Goal: Information Seeking & Learning: Learn about a topic

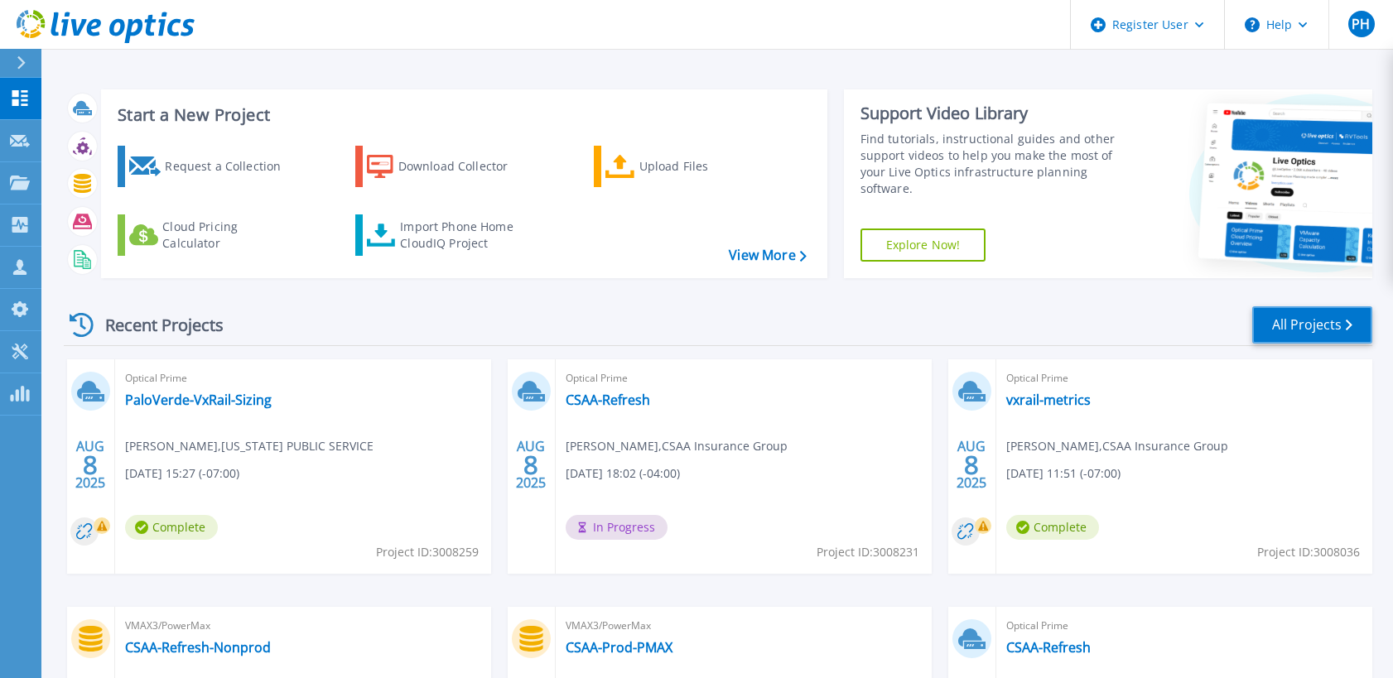
click at [1302, 325] on link "All Projects" at bounding box center [1312, 324] width 120 height 37
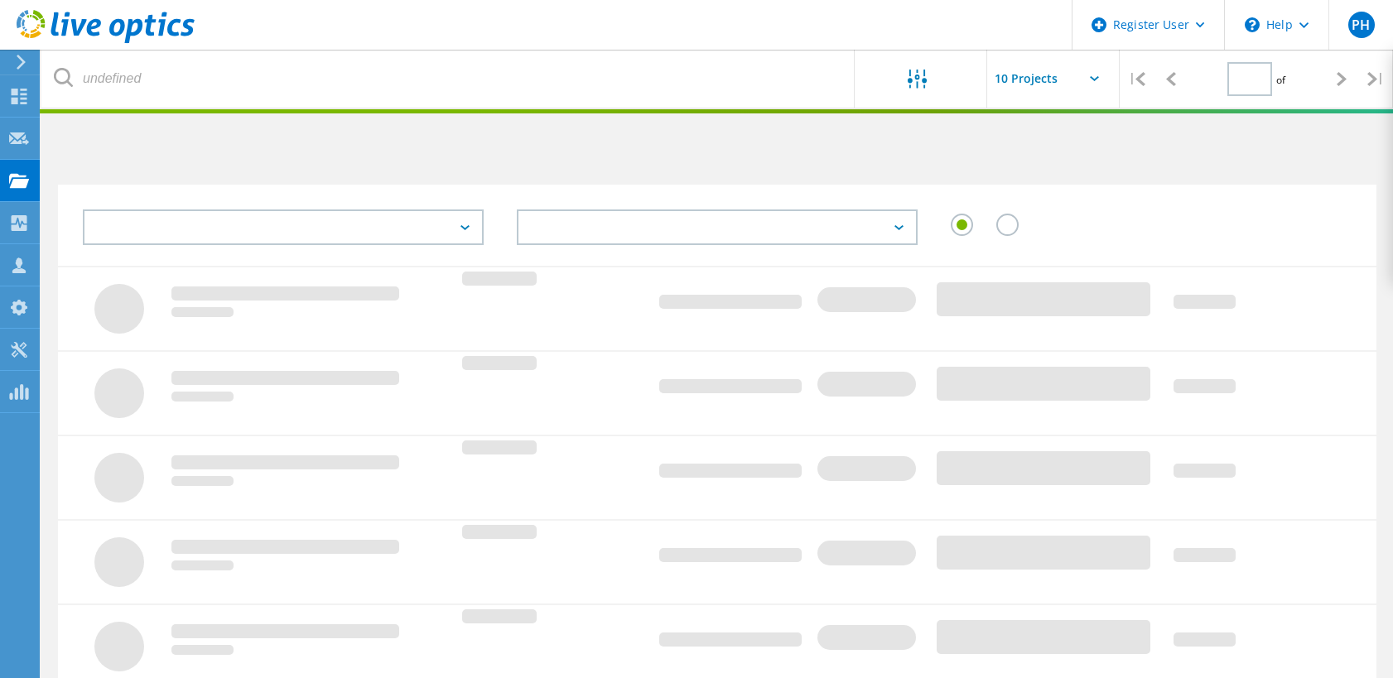
type input "1"
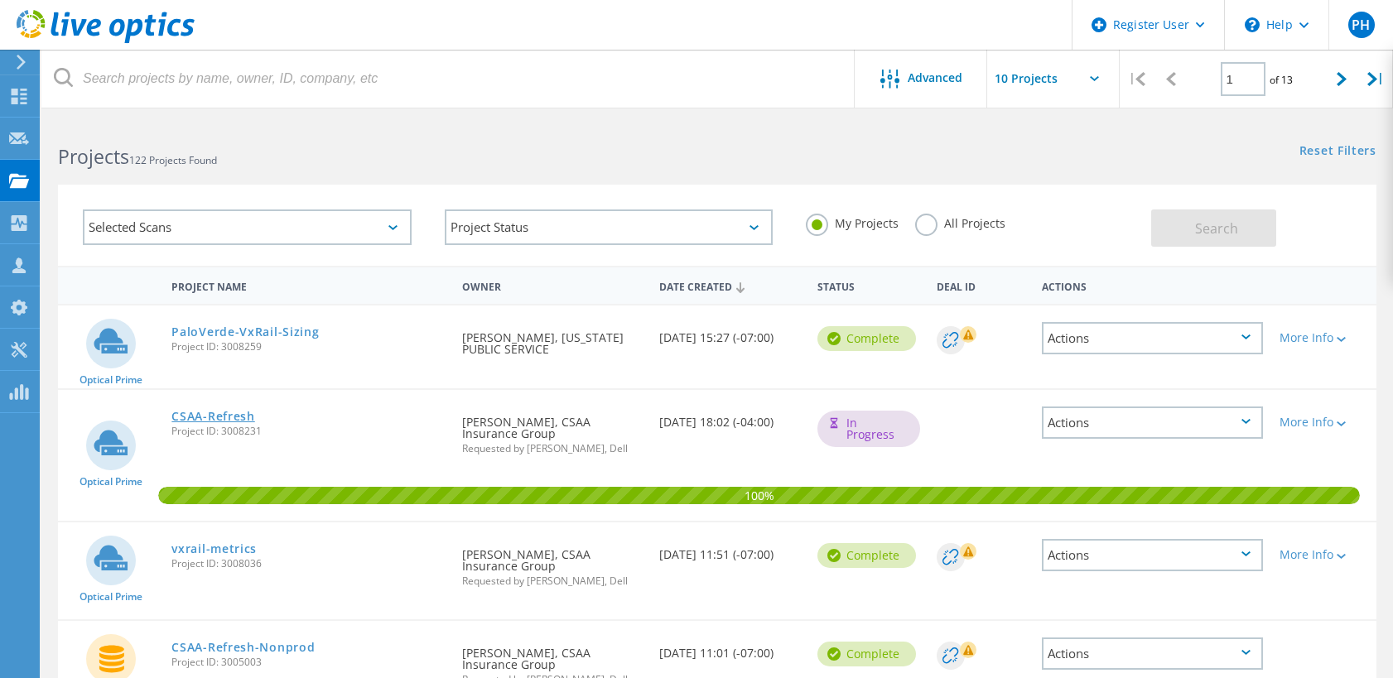
click at [217, 416] on link "CSAA-Refresh" at bounding box center [212, 417] width 83 height 12
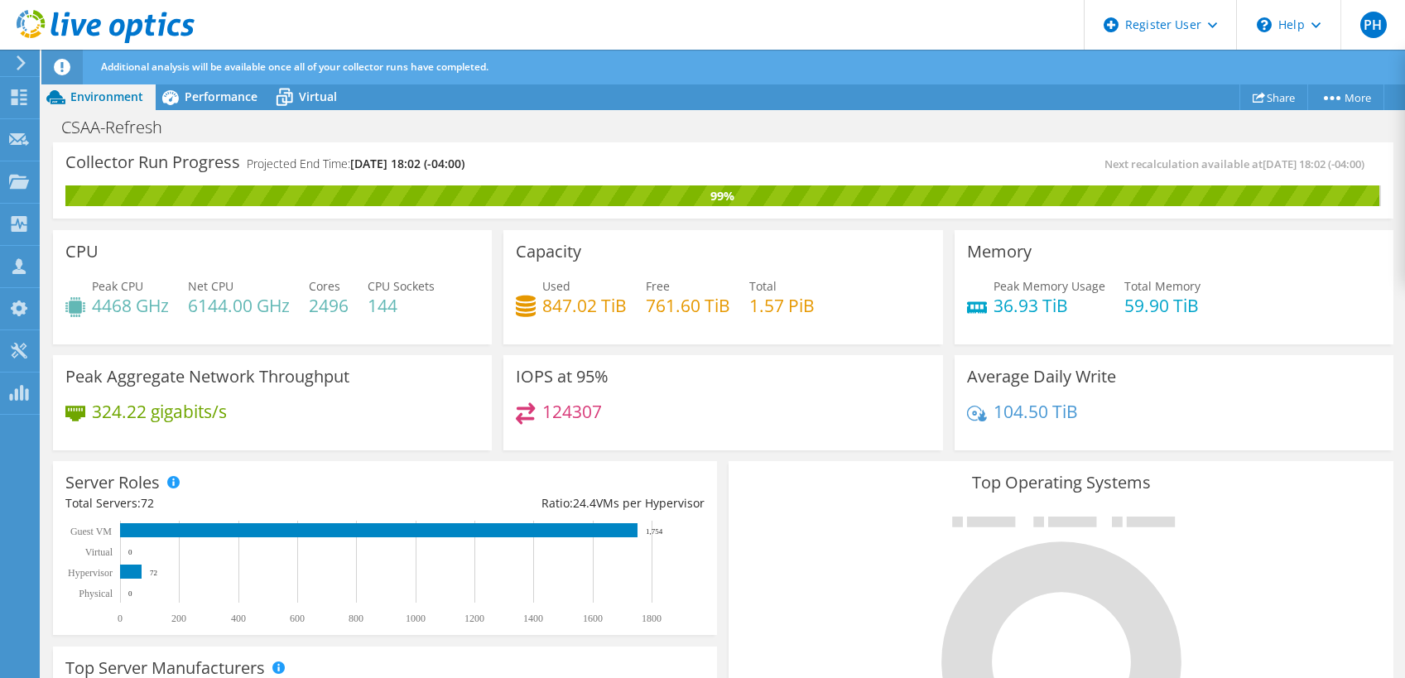
drag, startPoint x: 426, startPoint y: 164, endPoint x: 503, endPoint y: 165, distance: 77.0
click at [503, 165] on div "Collector Run Progress Projected End Time: 08/13/2025, 18:02 (-04:00)" at bounding box center [394, 170] width 658 height 31
drag, startPoint x: 489, startPoint y: 165, endPoint x: 379, endPoint y: 168, distance: 110.2
click at [407, 166] on span "[DATE] 18:02 (-04:00)" at bounding box center [407, 164] width 114 height 16
drag, startPoint x: 499, startPoint y: 166, endPoint x: 425, endPoint y: 166, distance: 74.5
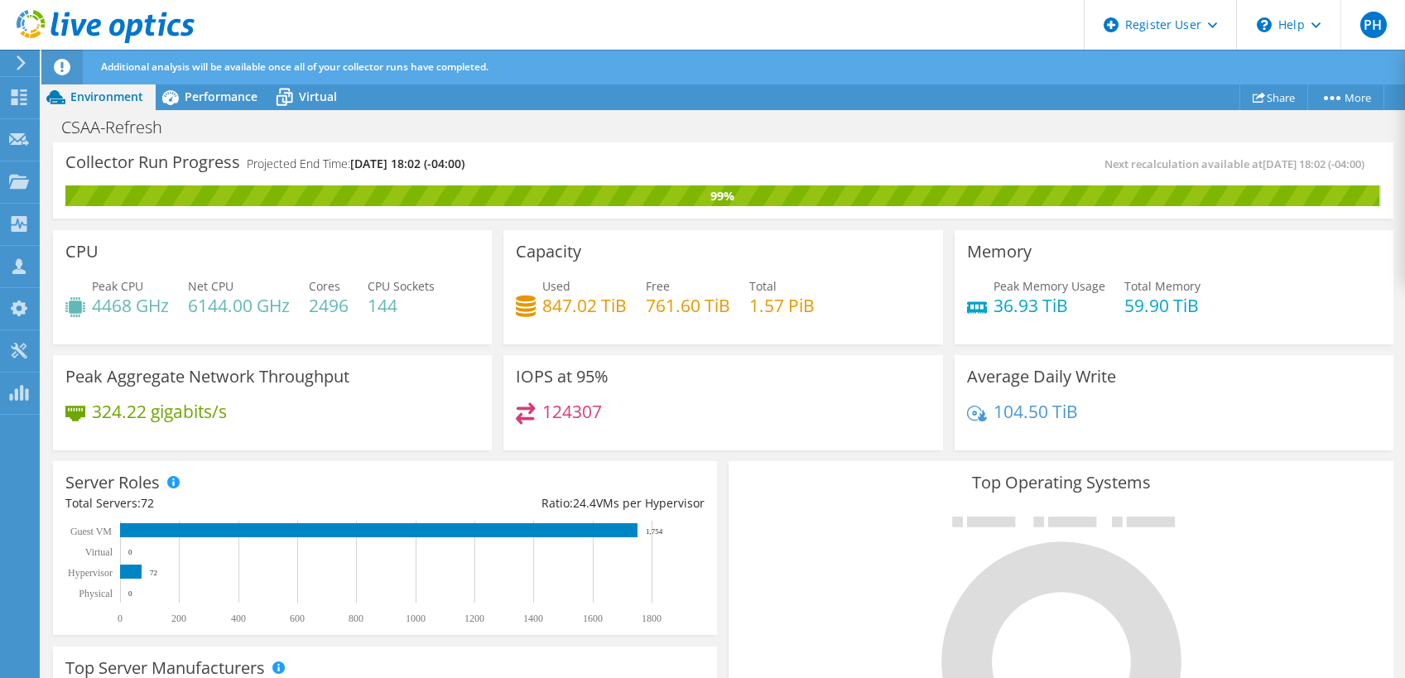
click at [425, 166] on div "Collector Run Progress Projected End Time: 08/13/2025, 18:02 (-04:00)" at bounding box center [394, 170] width 658 height 31
copy span "18:02 (-04:00)"
click at [196, 96] on span "Performance" at bounding box center [221, 97] width 73 height 16
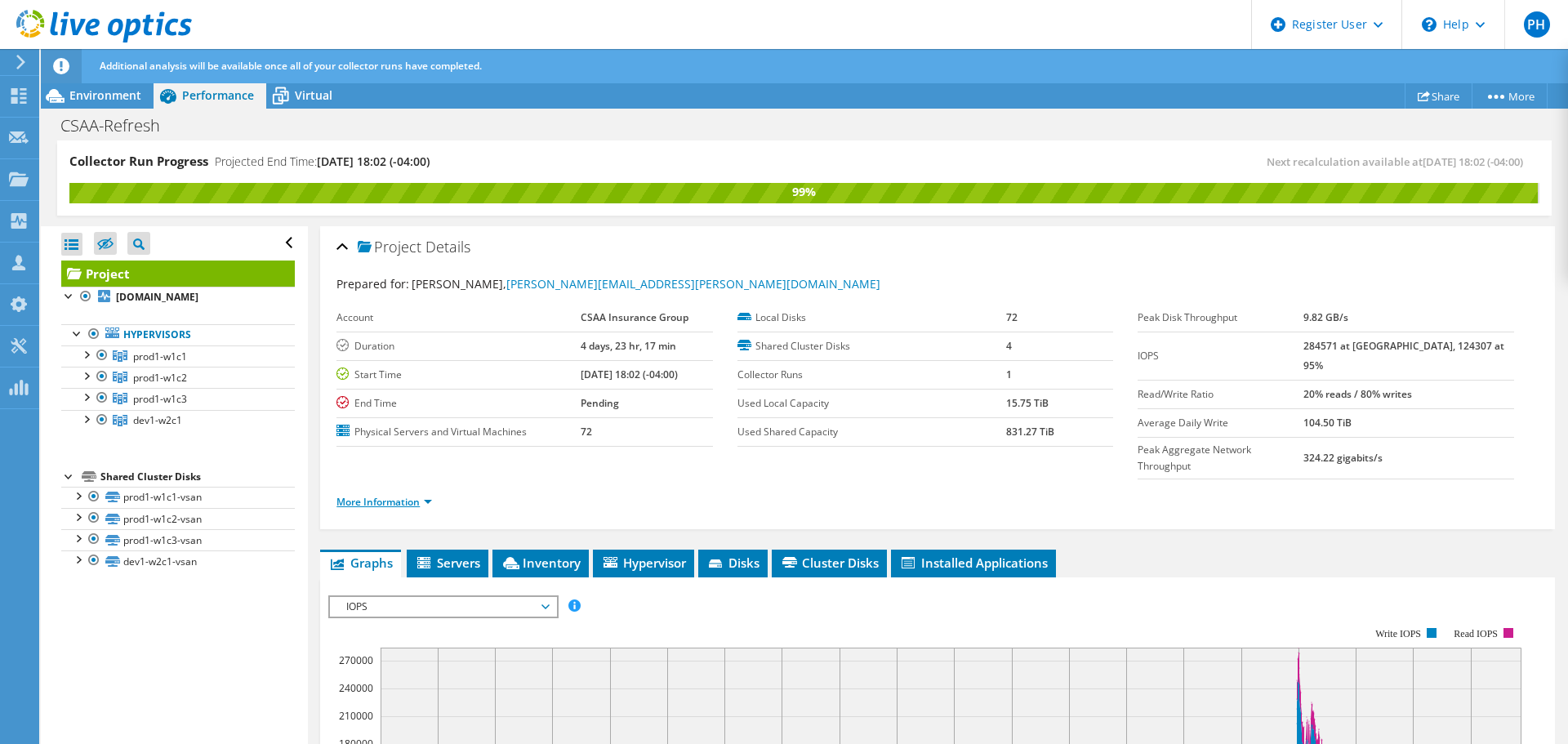
click at [428, 495] on link "More Information" at bounding box center [384, 502] width 96 height 14
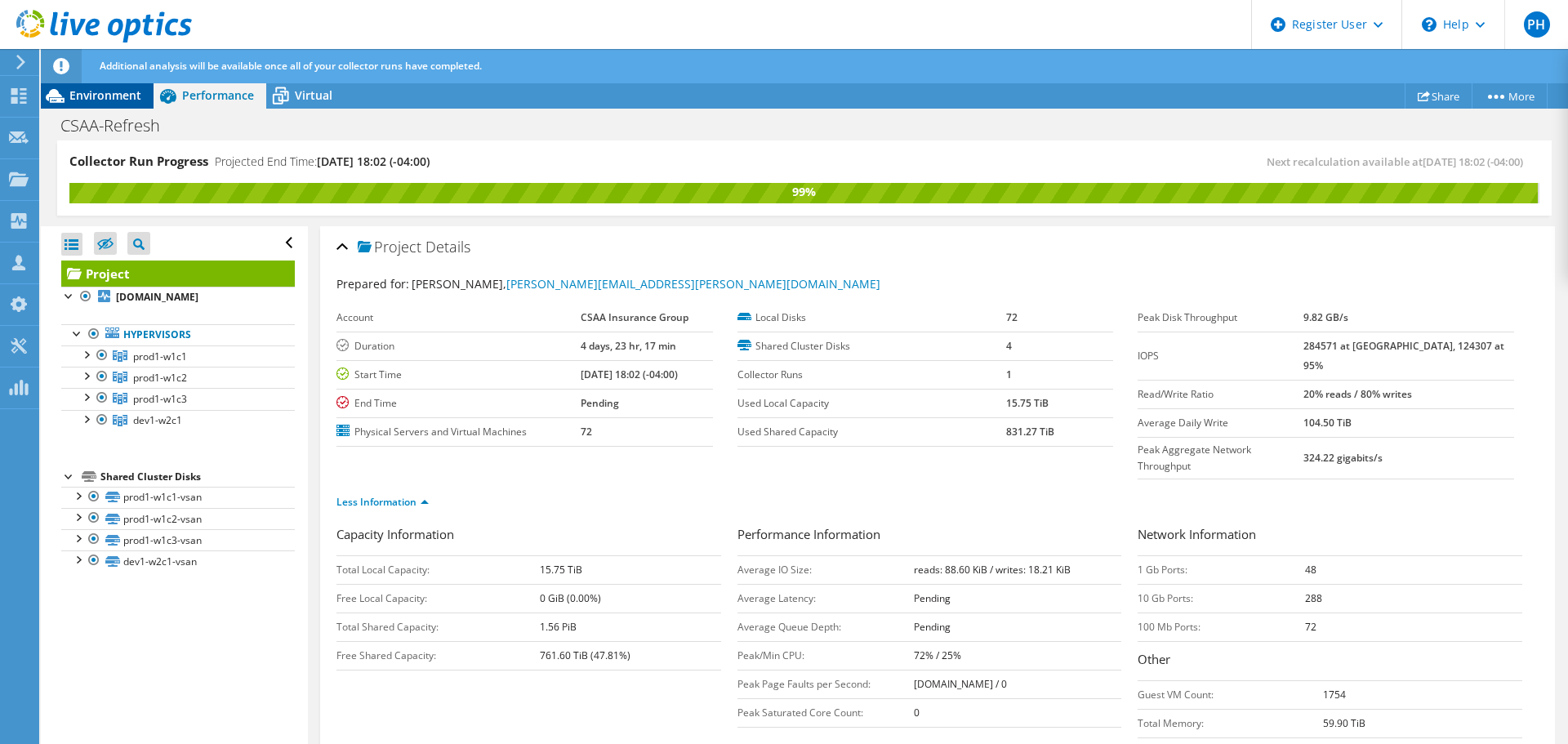
click at [96, 101] on span "Environment" at bounding box center [105, 96] width 72 height 16
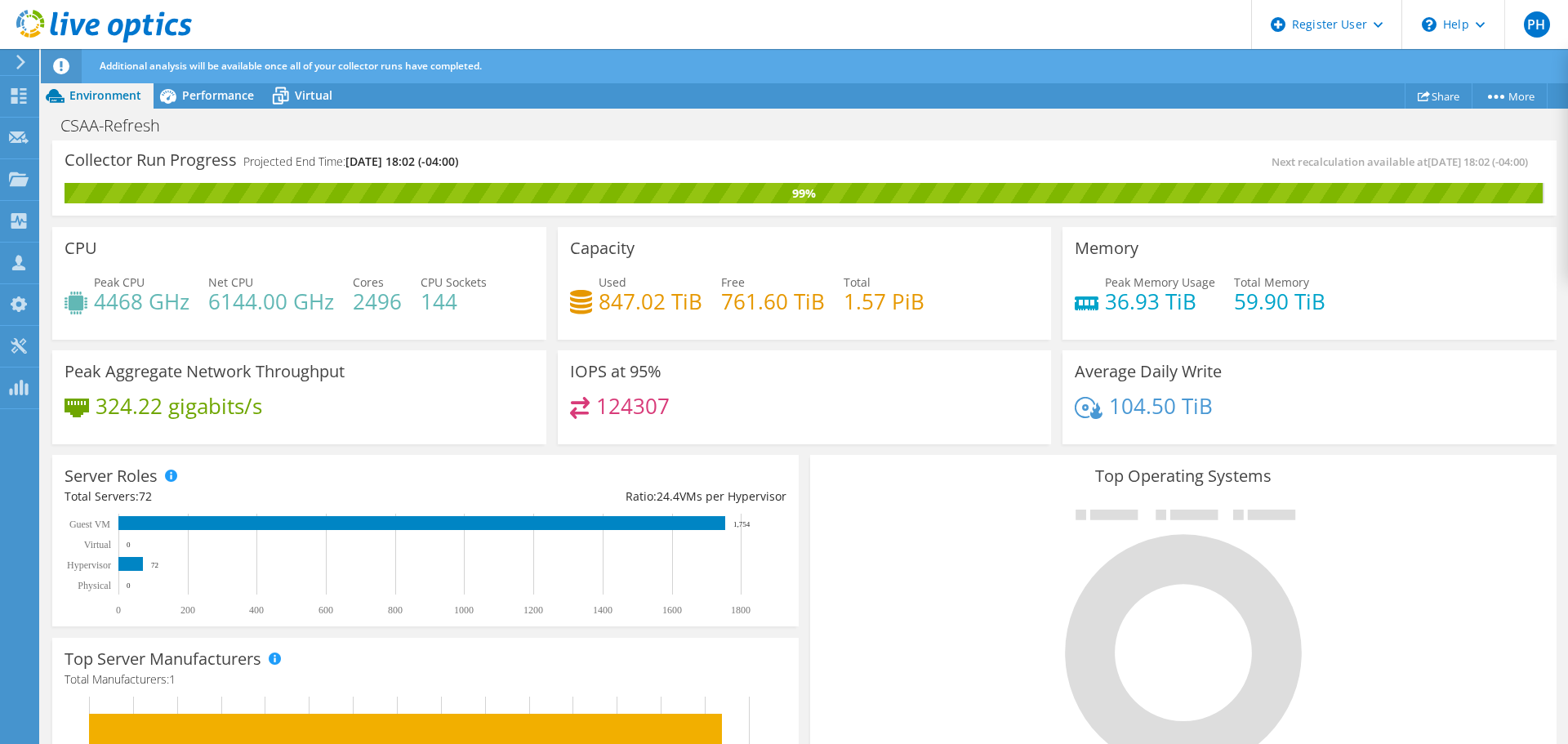
scroll to position [245, 0]
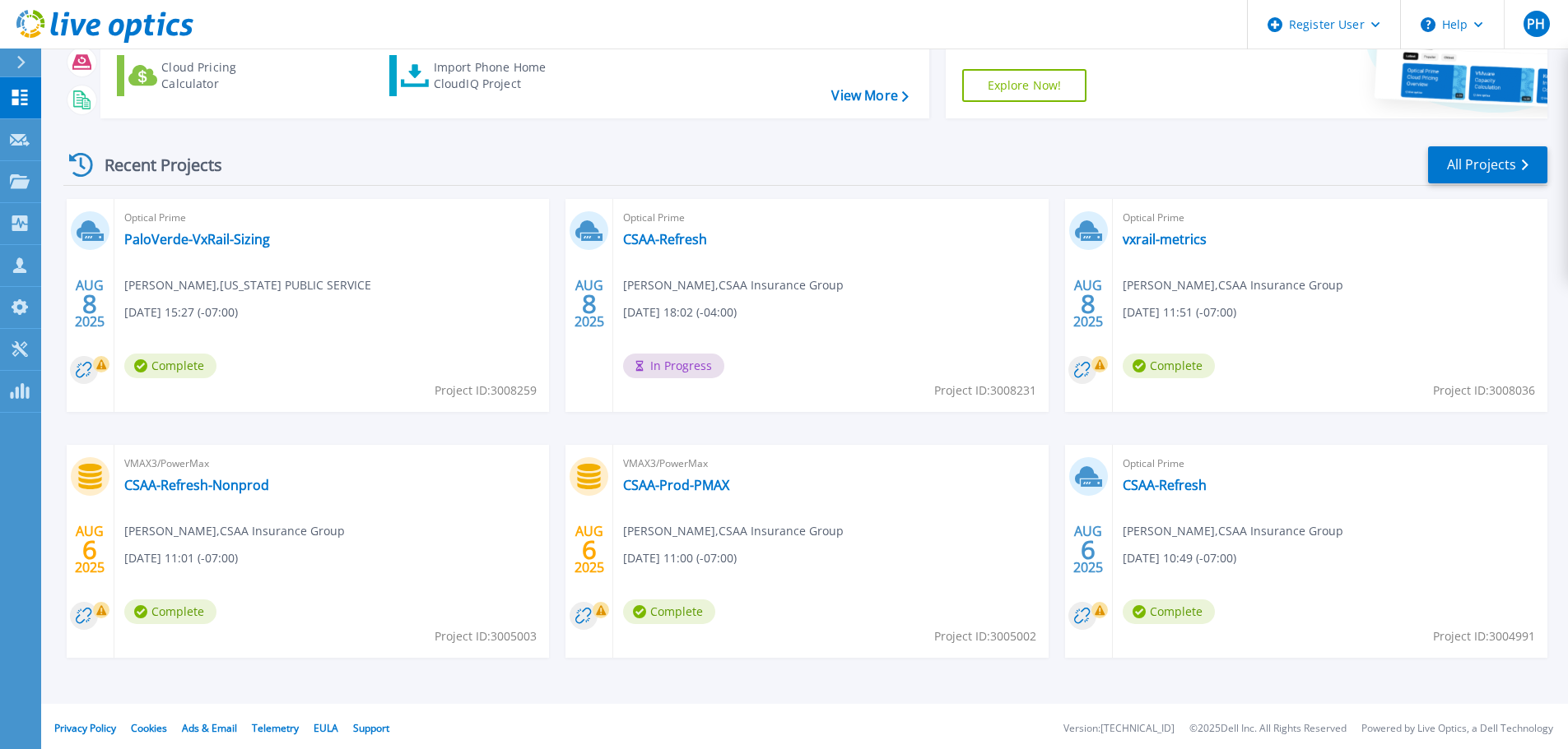
scroll to position [162, 0]
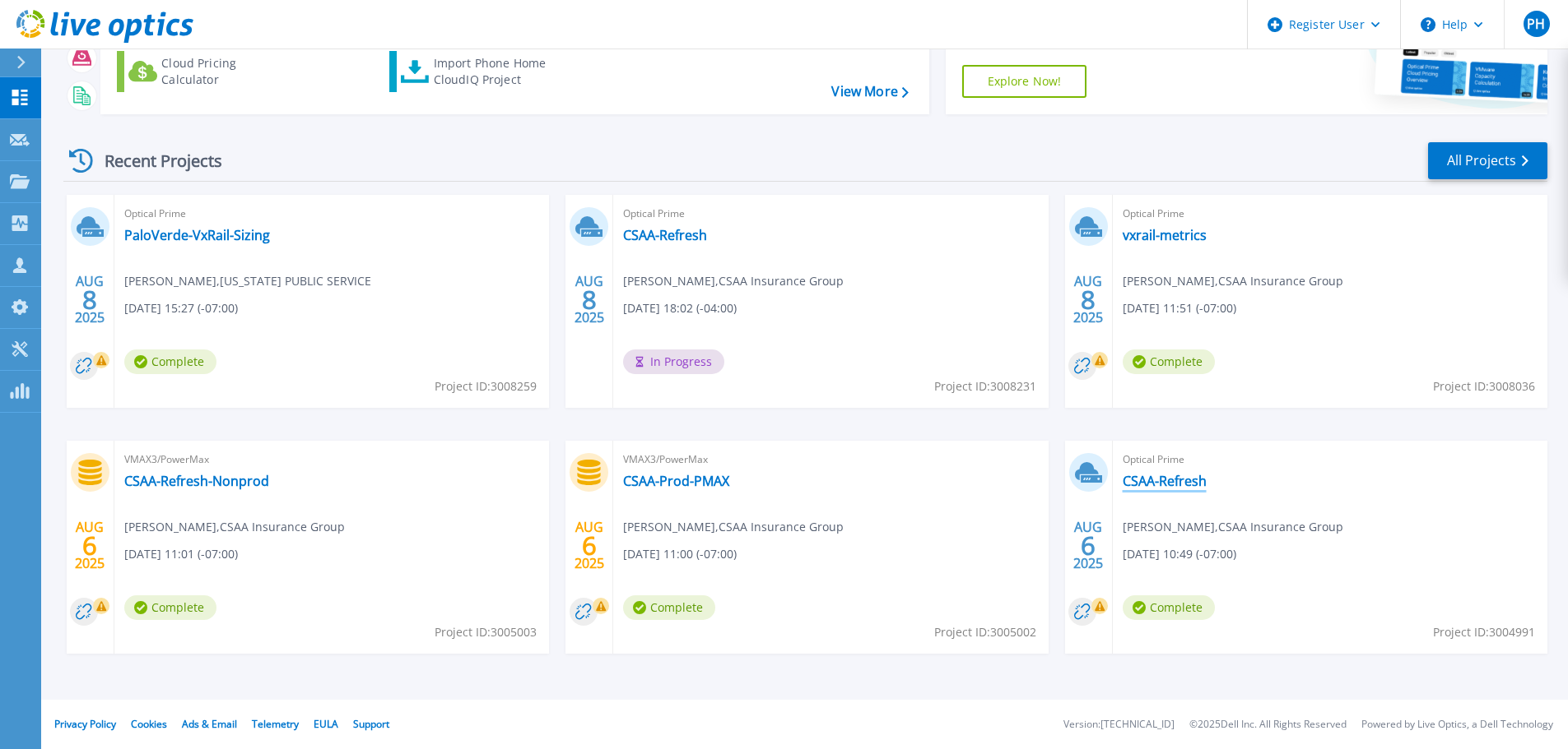
click at [1175, 474] on link "CSAA-Refresh" at bounding box center [1165, 481] width 83 height 17
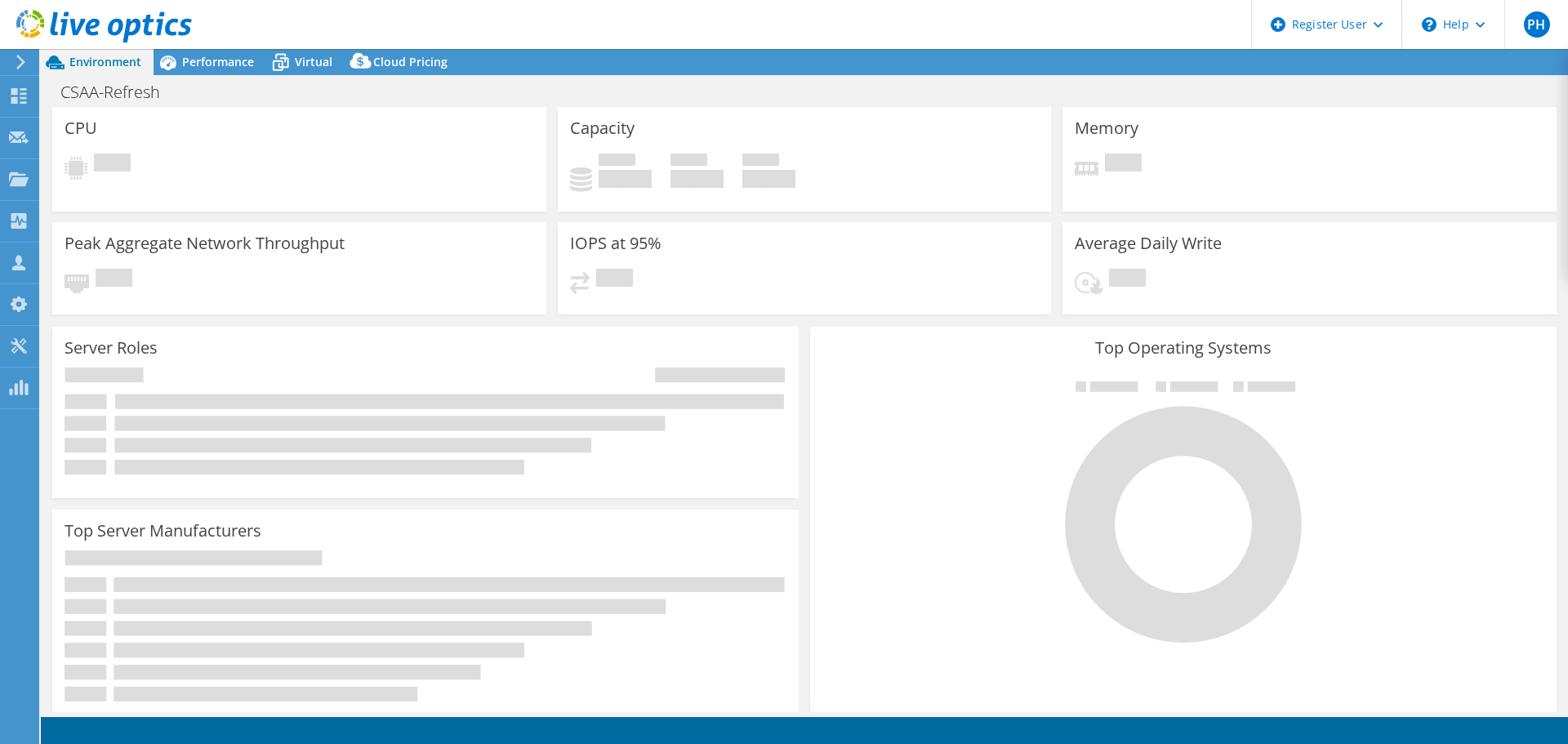
select select "USD"
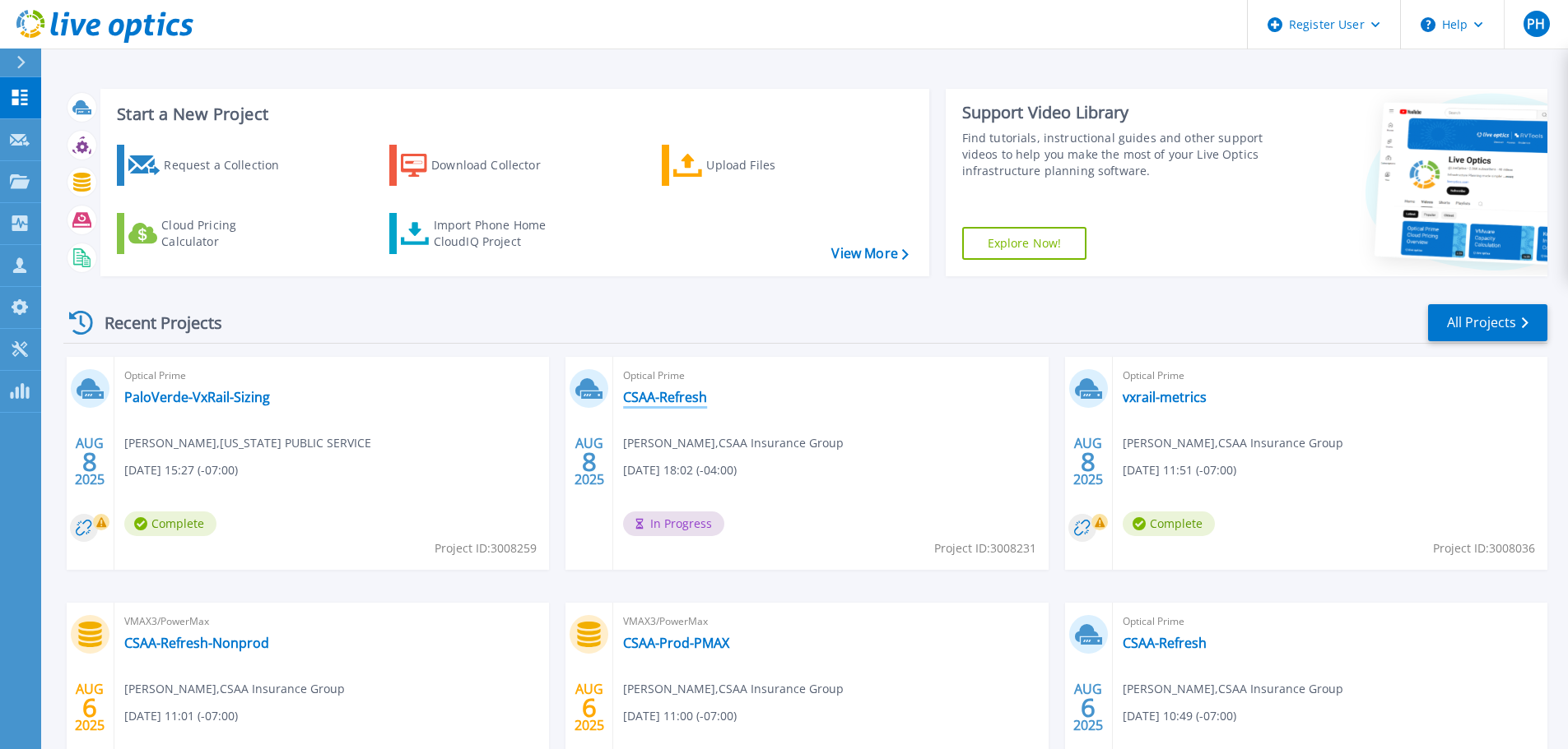
click at [688, 396] on link "CSAA-Refresh" at bounding box center [665, 397] width 83 height 17
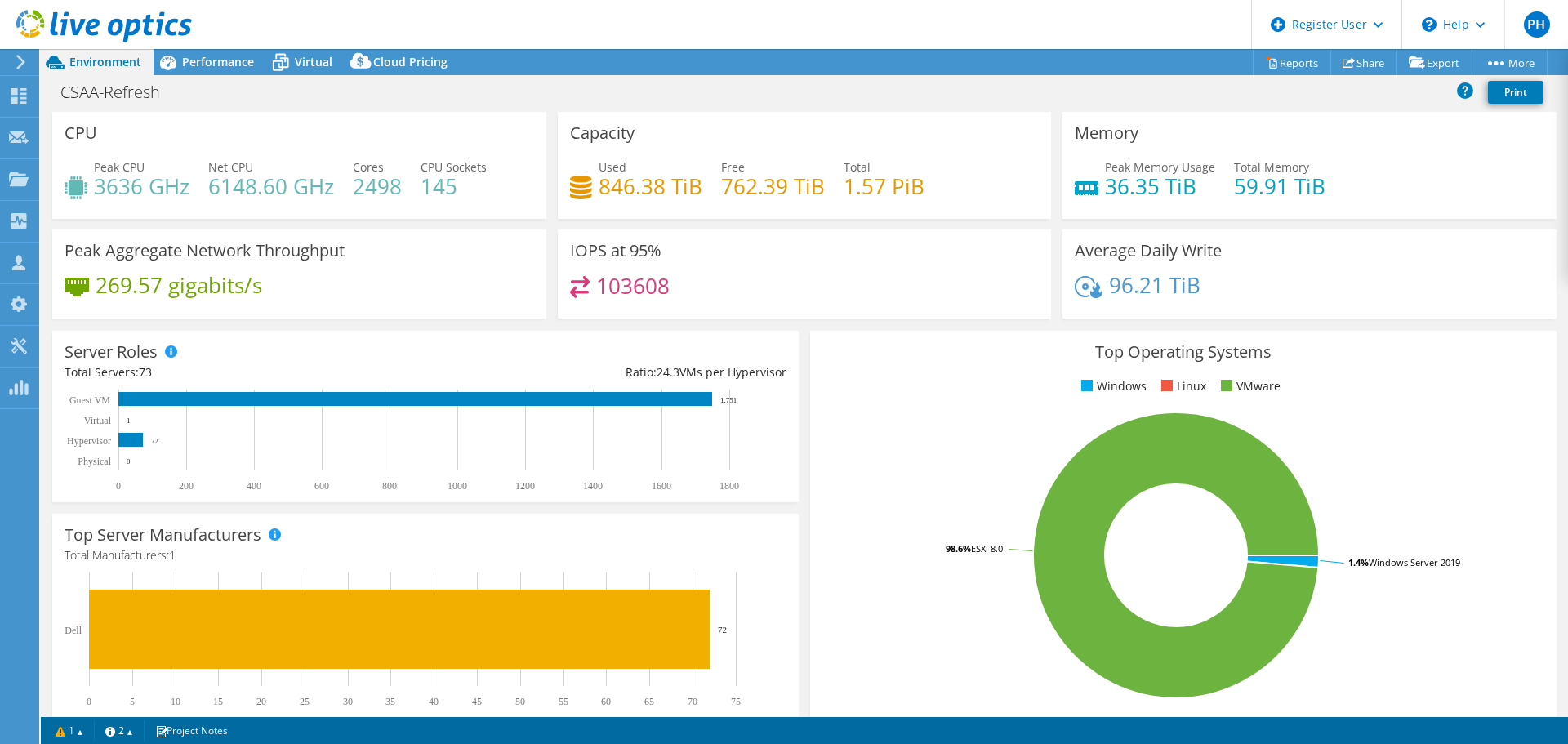
select select "USD"
click at [199, 63] on span "Performance" at bounding box center [218, 62] width 72 height 16
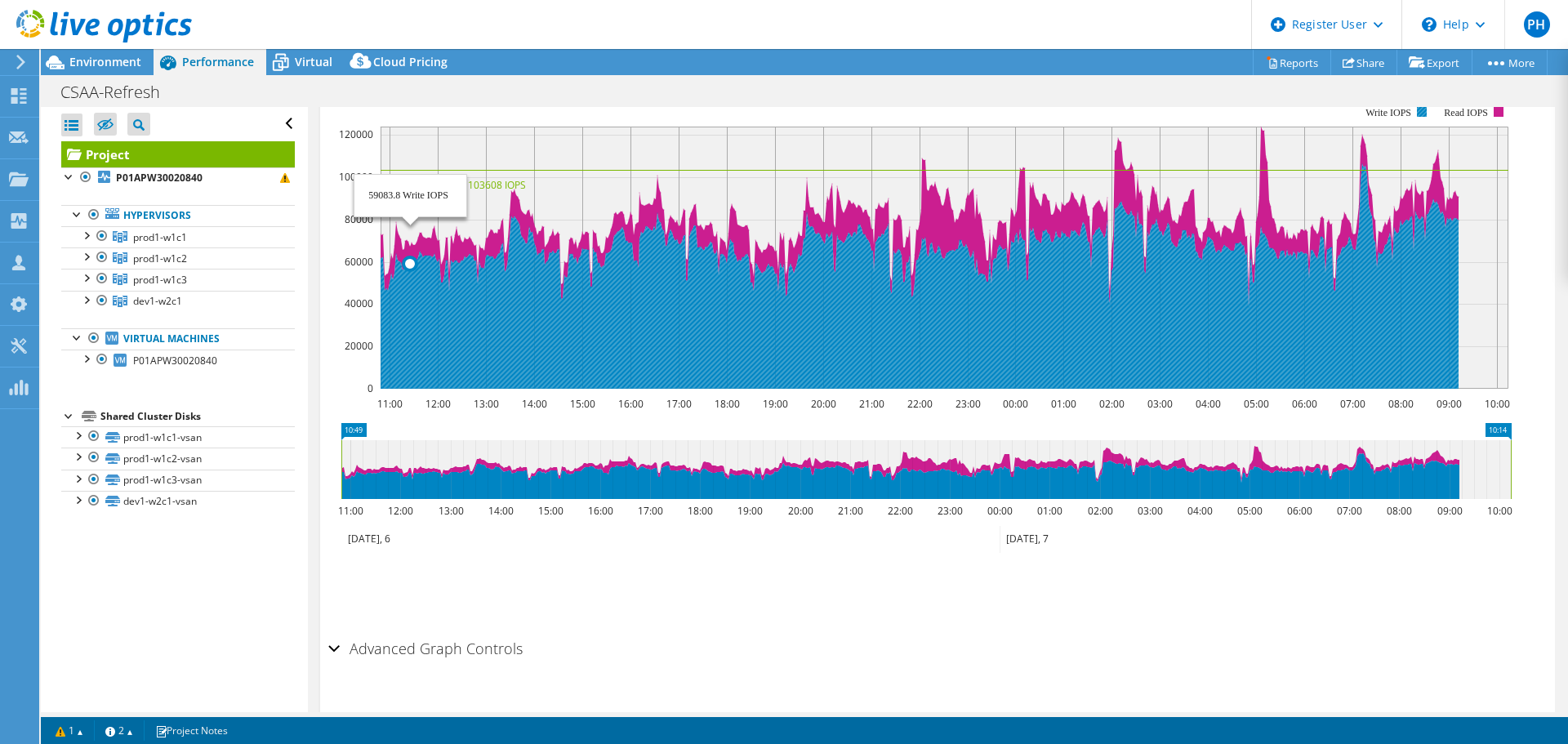
scroll to position [239, 0]
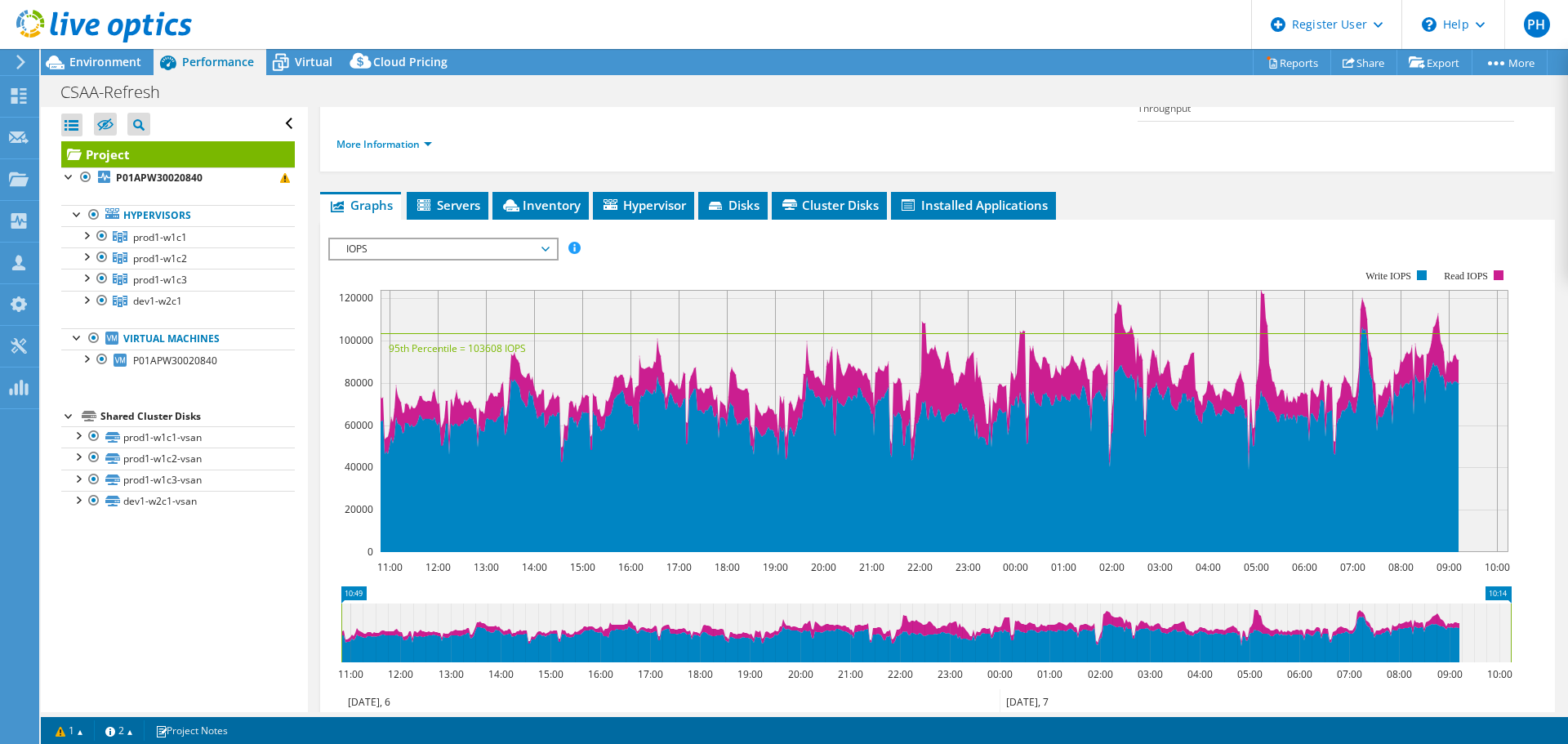
click at [477, 240] on span "IOPS" at bounding box center [443, 250] width 210 height 20
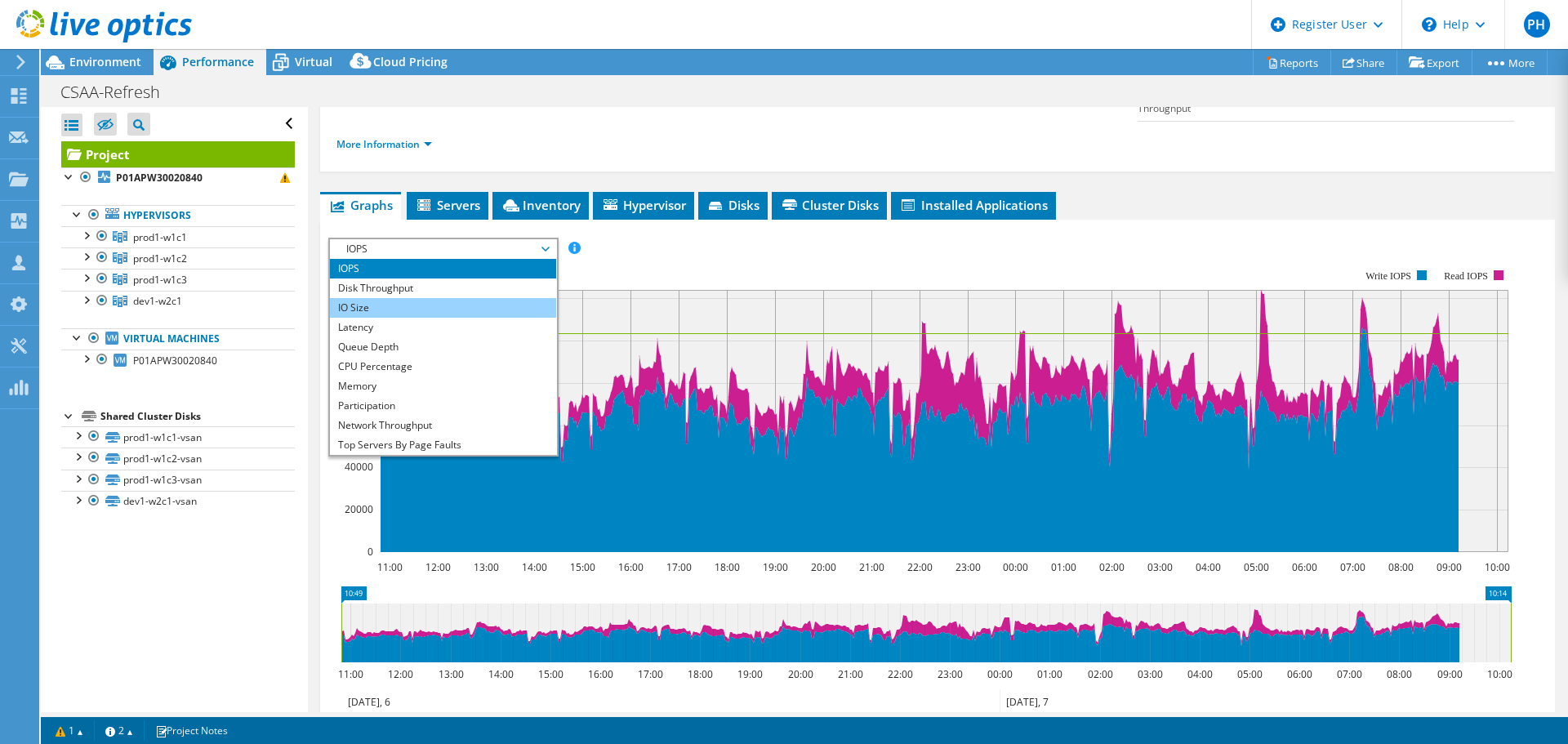
click at [454, 298] on li "IO Size" at bounding box center [443, 308] width 226 height 20
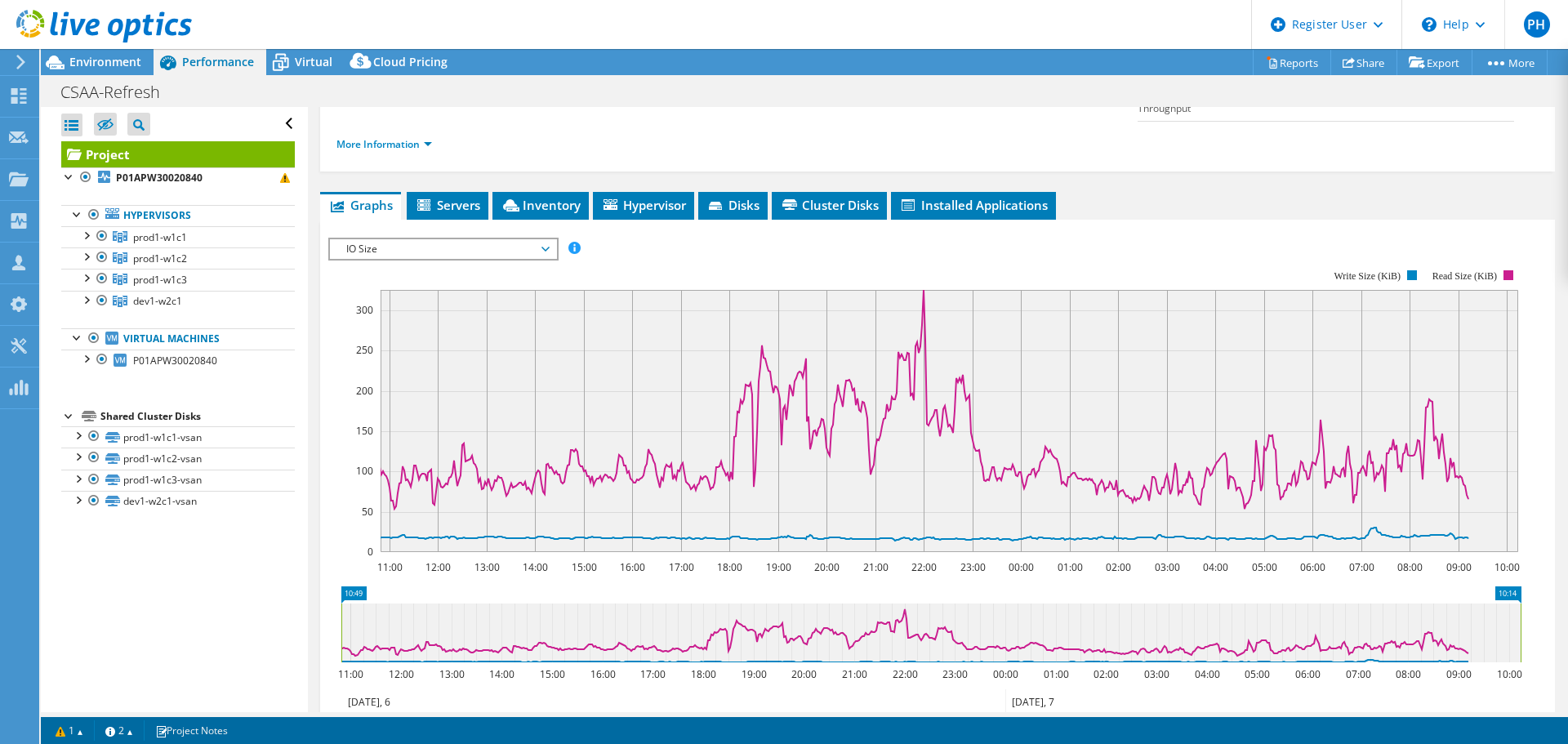
click at [476, 240] on span "IO Size" at bounding box center [443, 250] width 210 height 20
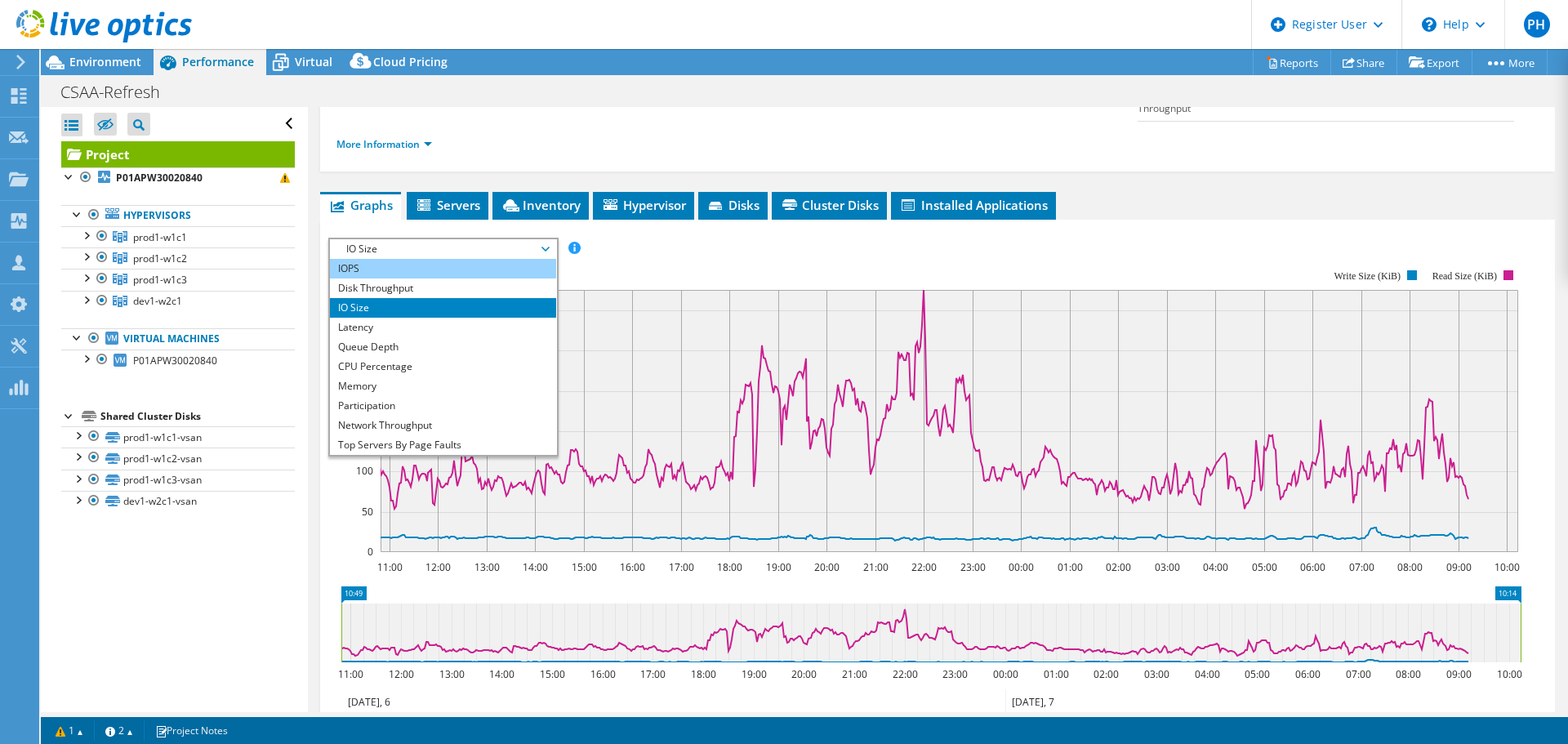
click at [467, 260] on li "IOPS" at bounding box center [443, 269] width 226 height 20
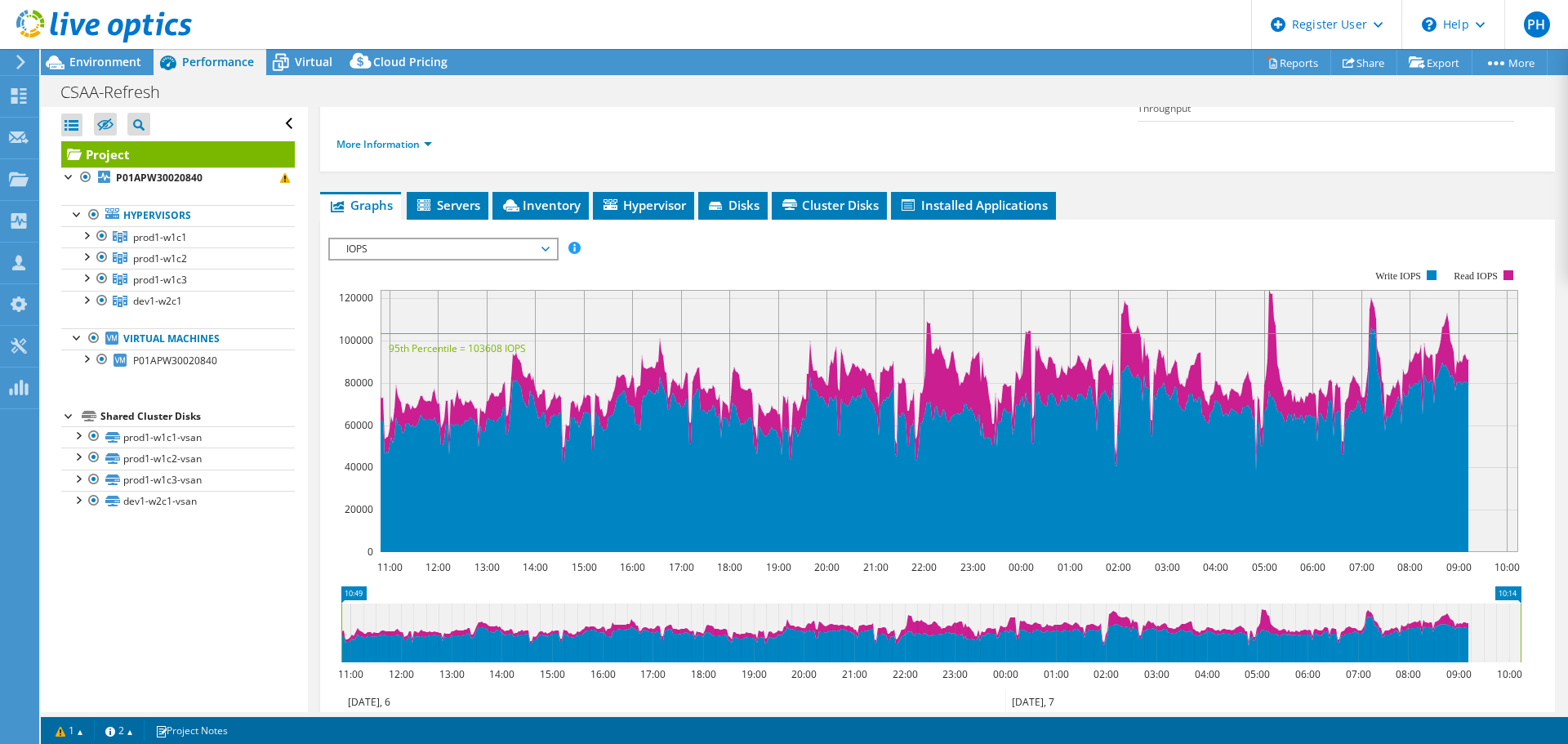
click at [480, 240] on span "IOPS" at bounding box center [443, 250] width 210 height 20
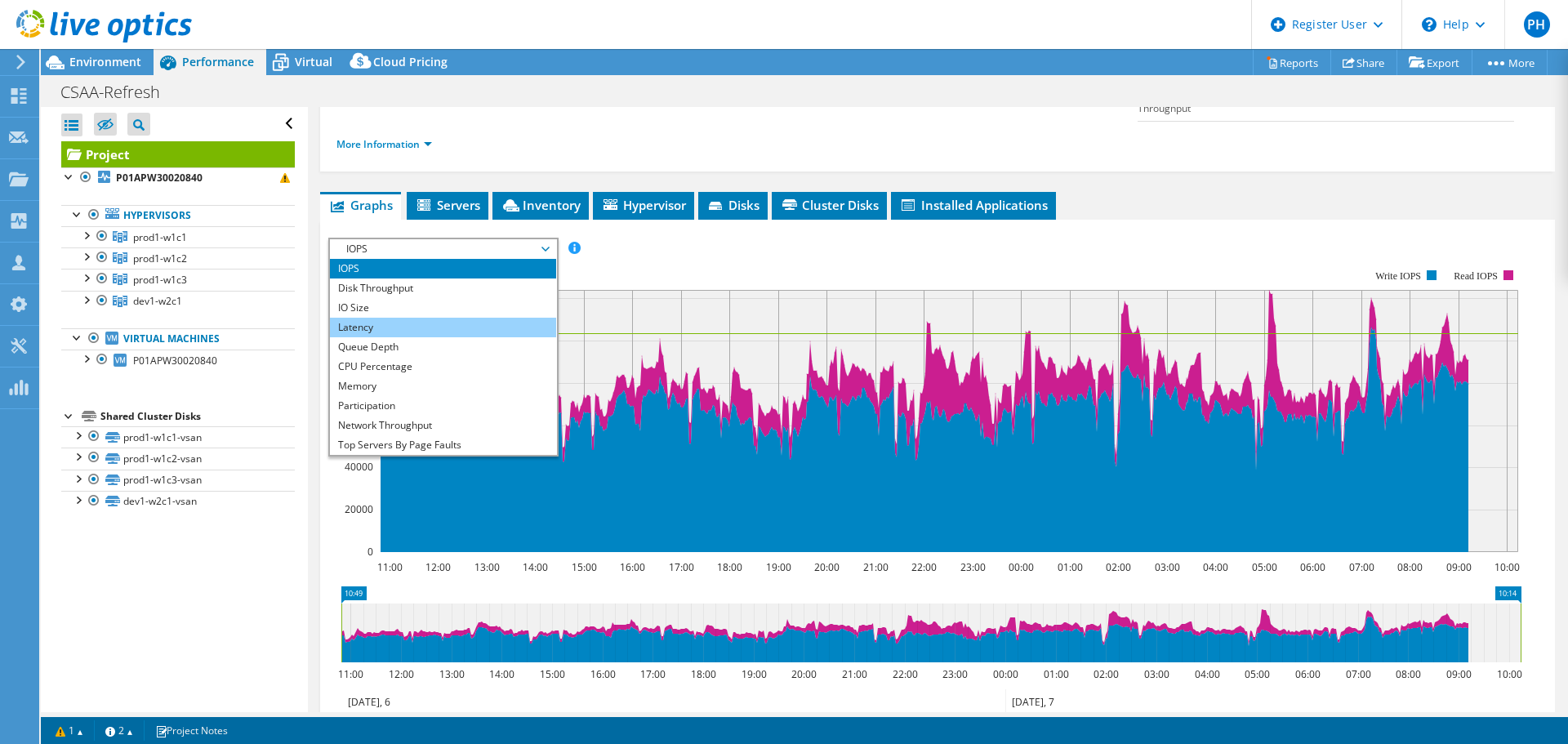
click at [445, 318] on li "Latency" at bounding box center [443, 328] width 226 height 20
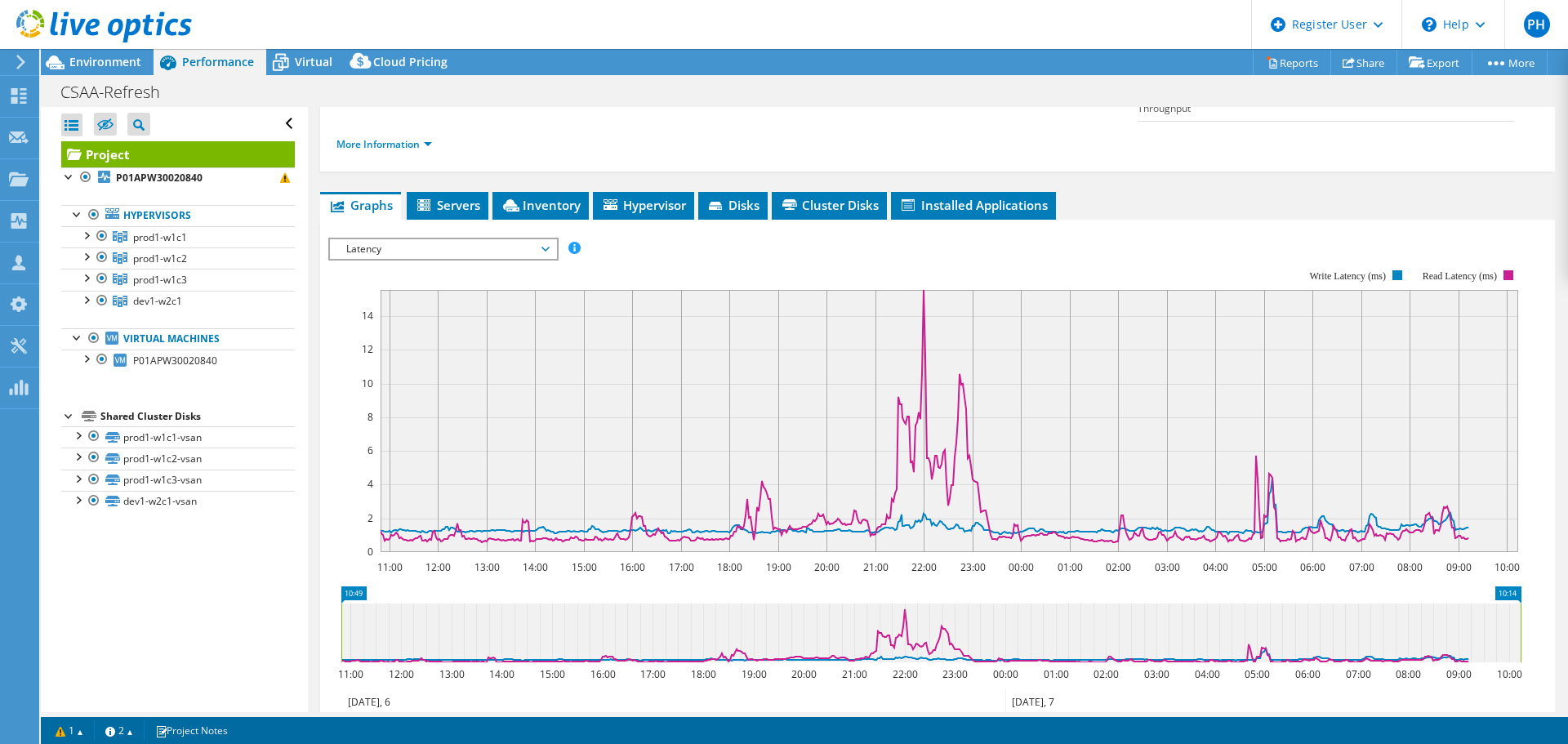
click at [474, 240] on span "Latency" at bounding box center [443, 250] width 210 height 20
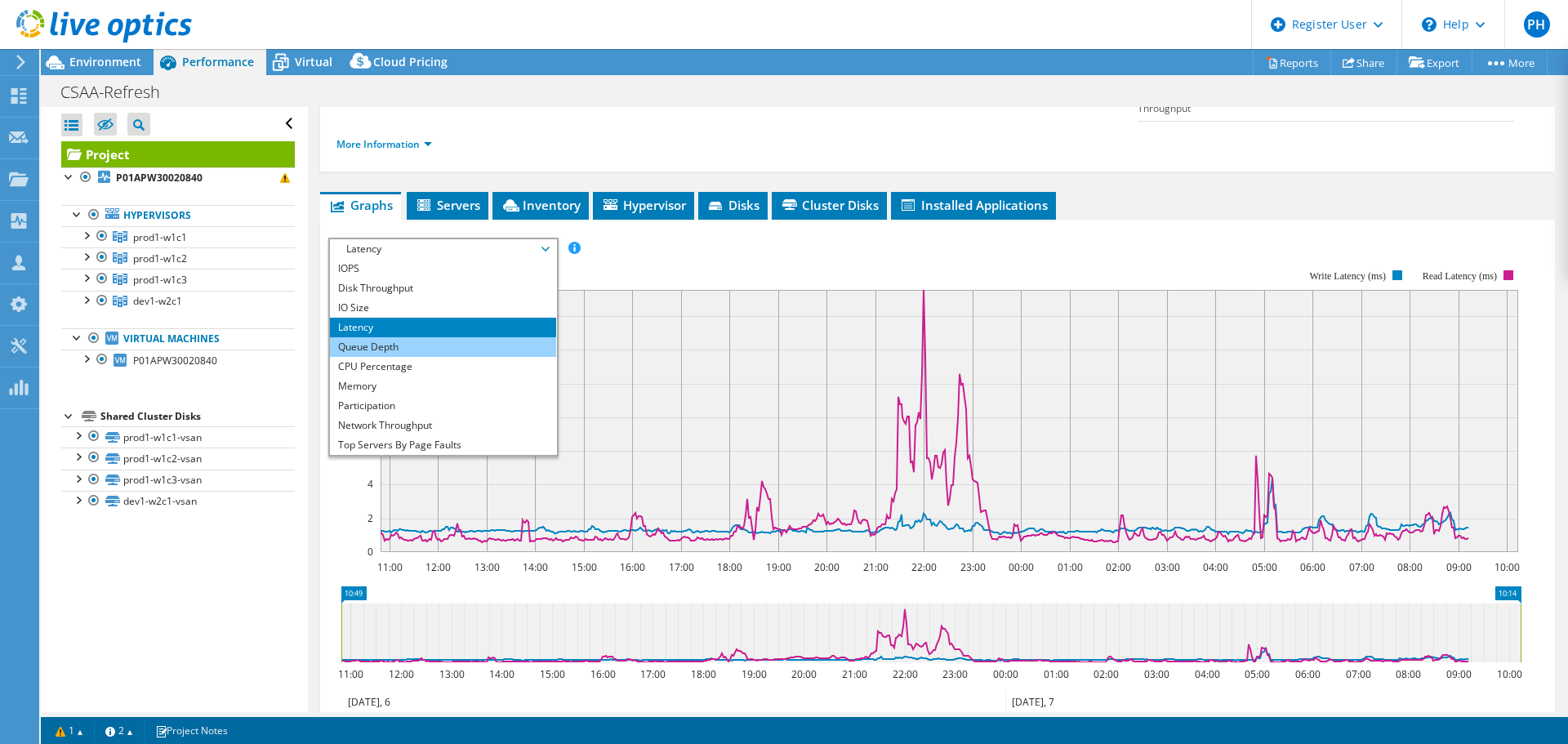
click at [444, 337] on li "Queue Depth" at bounding box center [443, 347] width 226 height 20
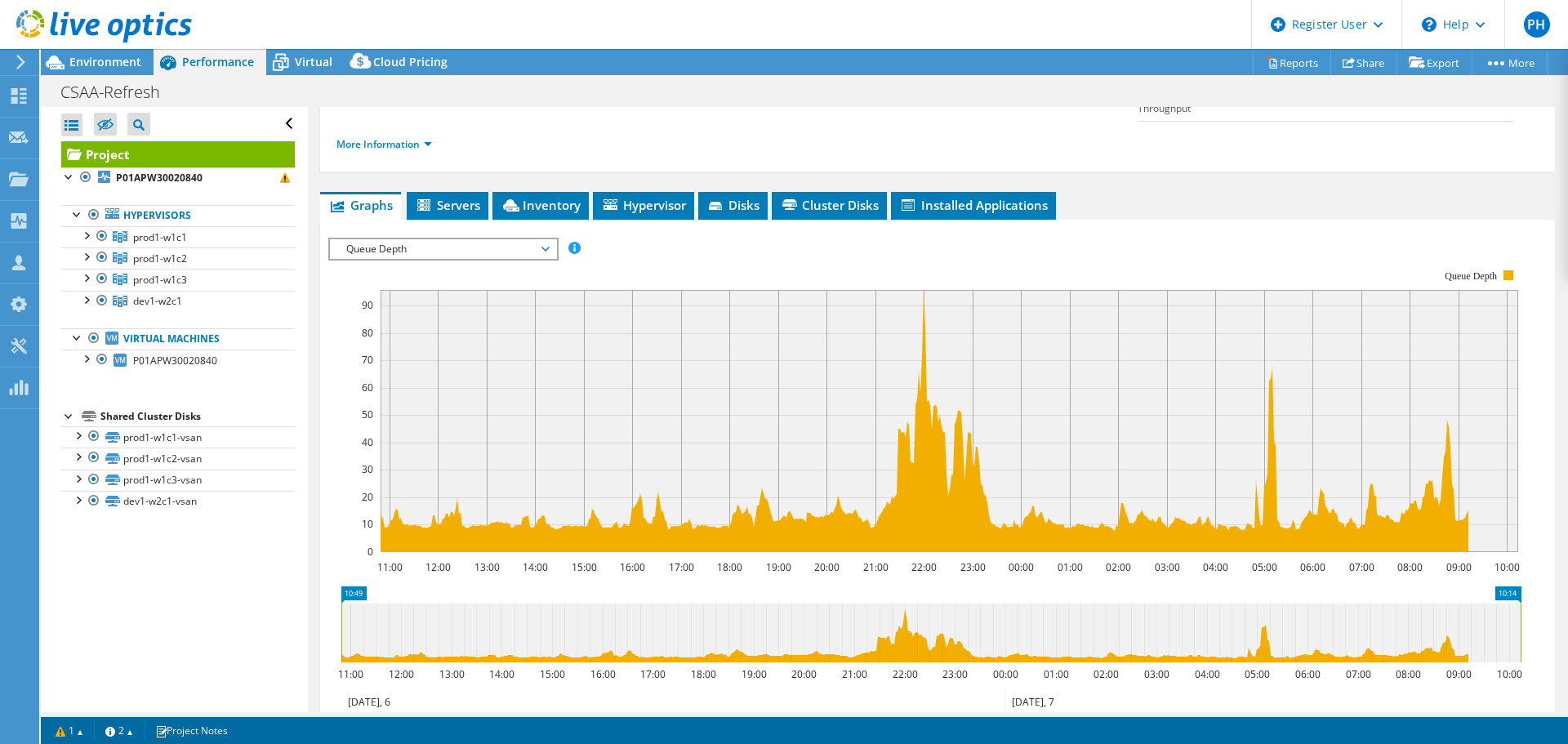
click at [482, 240] on span "Queue Depth" at bounding box center [443, 250] width 210 height 20
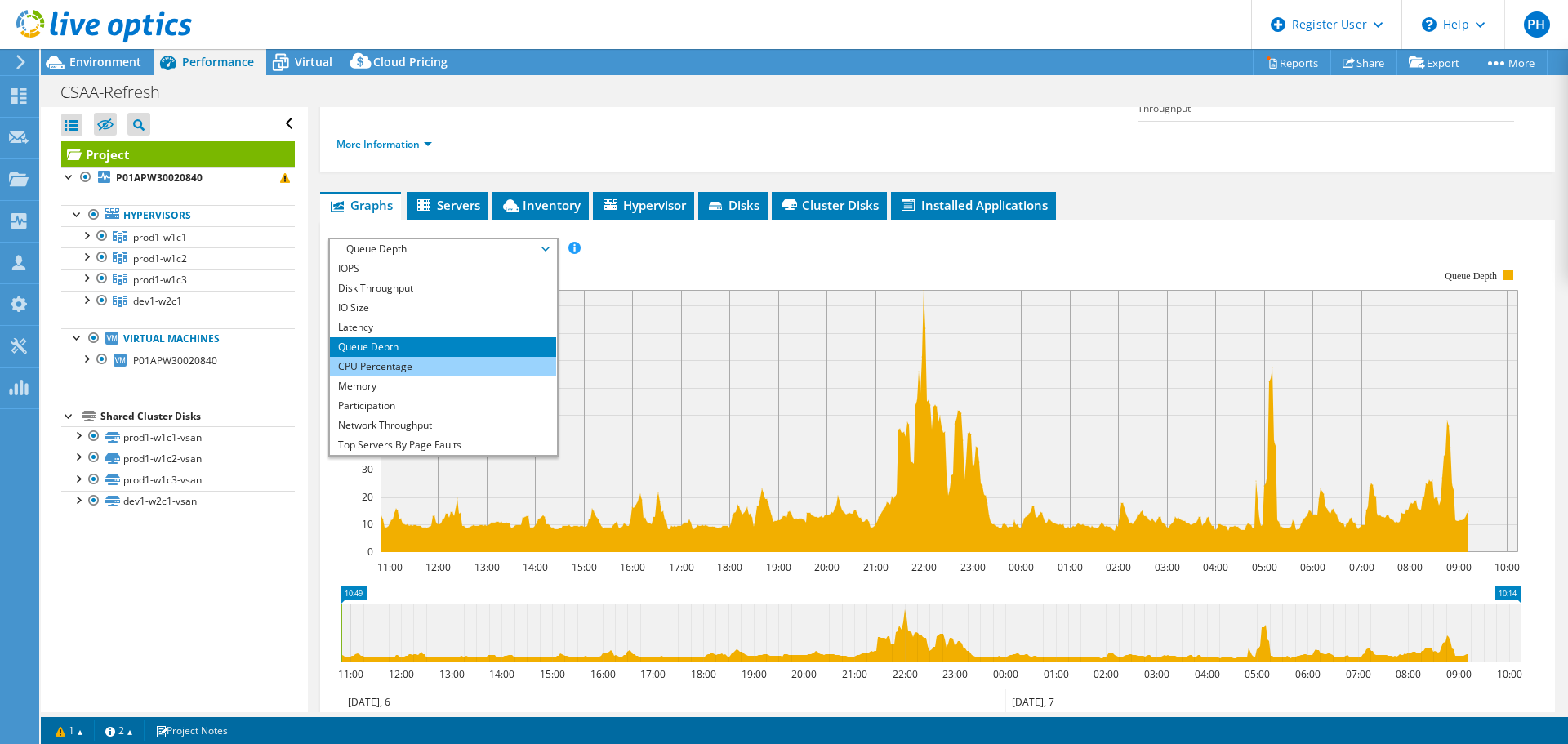
click at [452, 357] on li "CPU Percentage" at bounding box center [443, 367] width 226 height 20
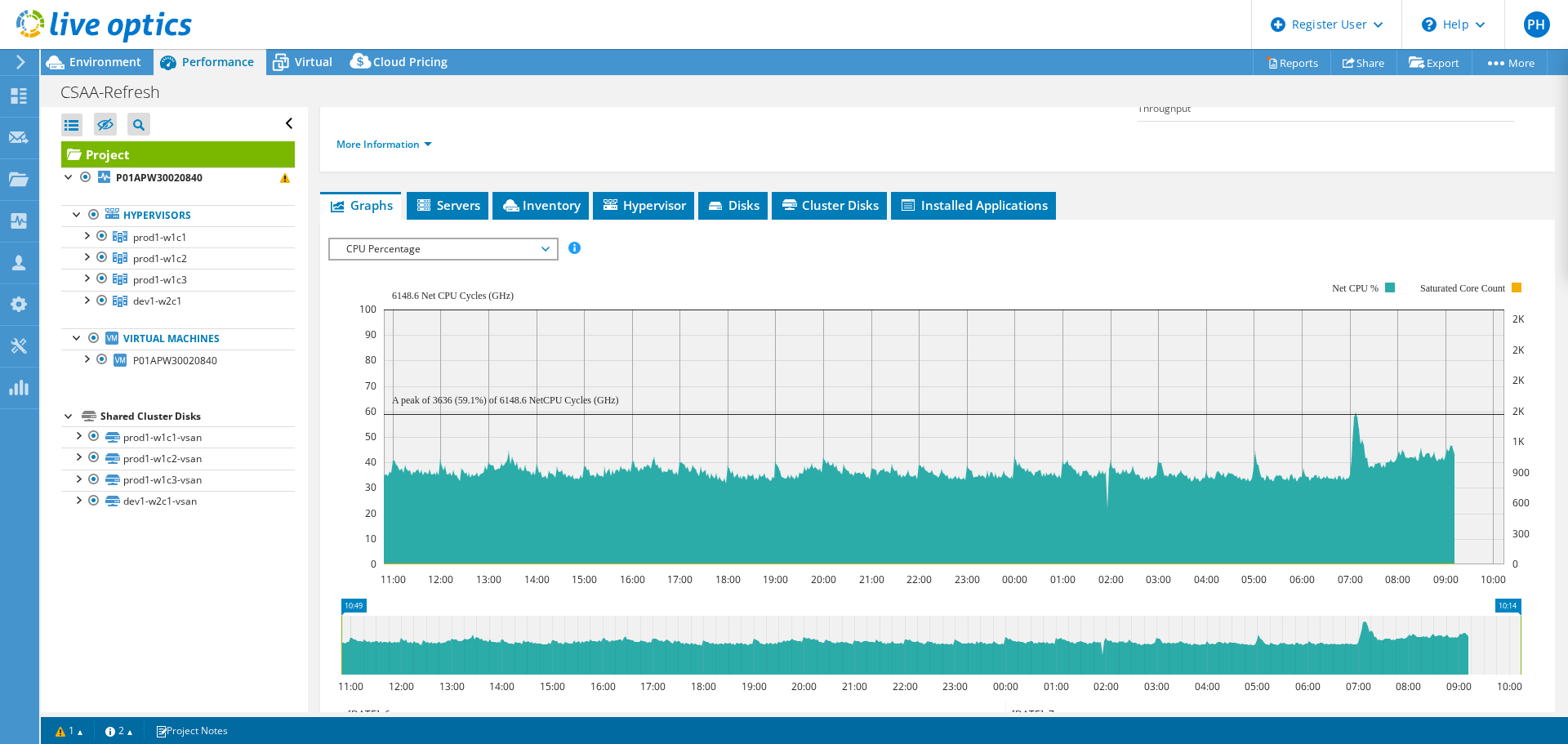
click at [473, 240] on span "CPU Percentage" at bounding box center [443, 250] width 210 height 20
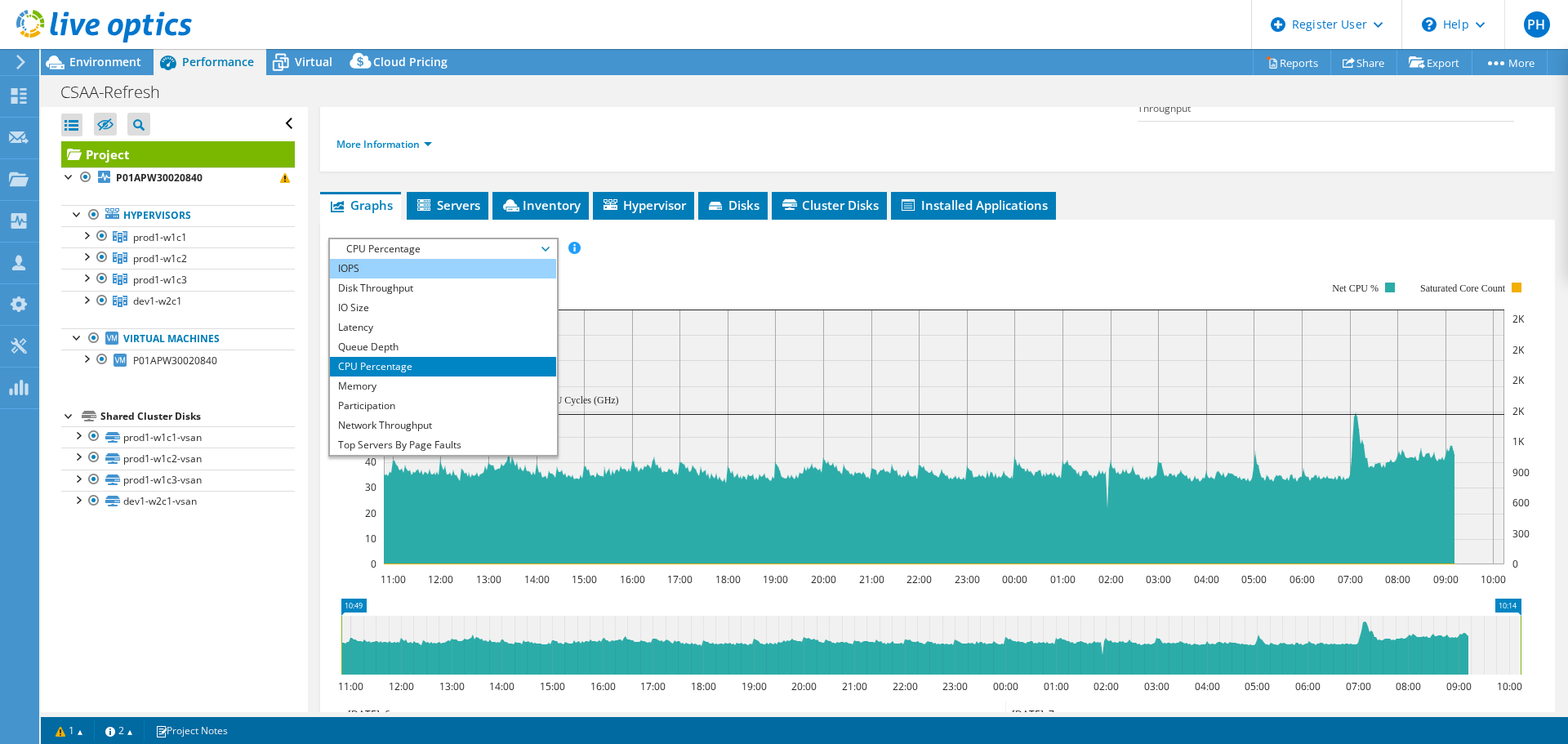
click at [463, 260] on li "IOPS" at bounding box center [443, 269] width 226 height 20
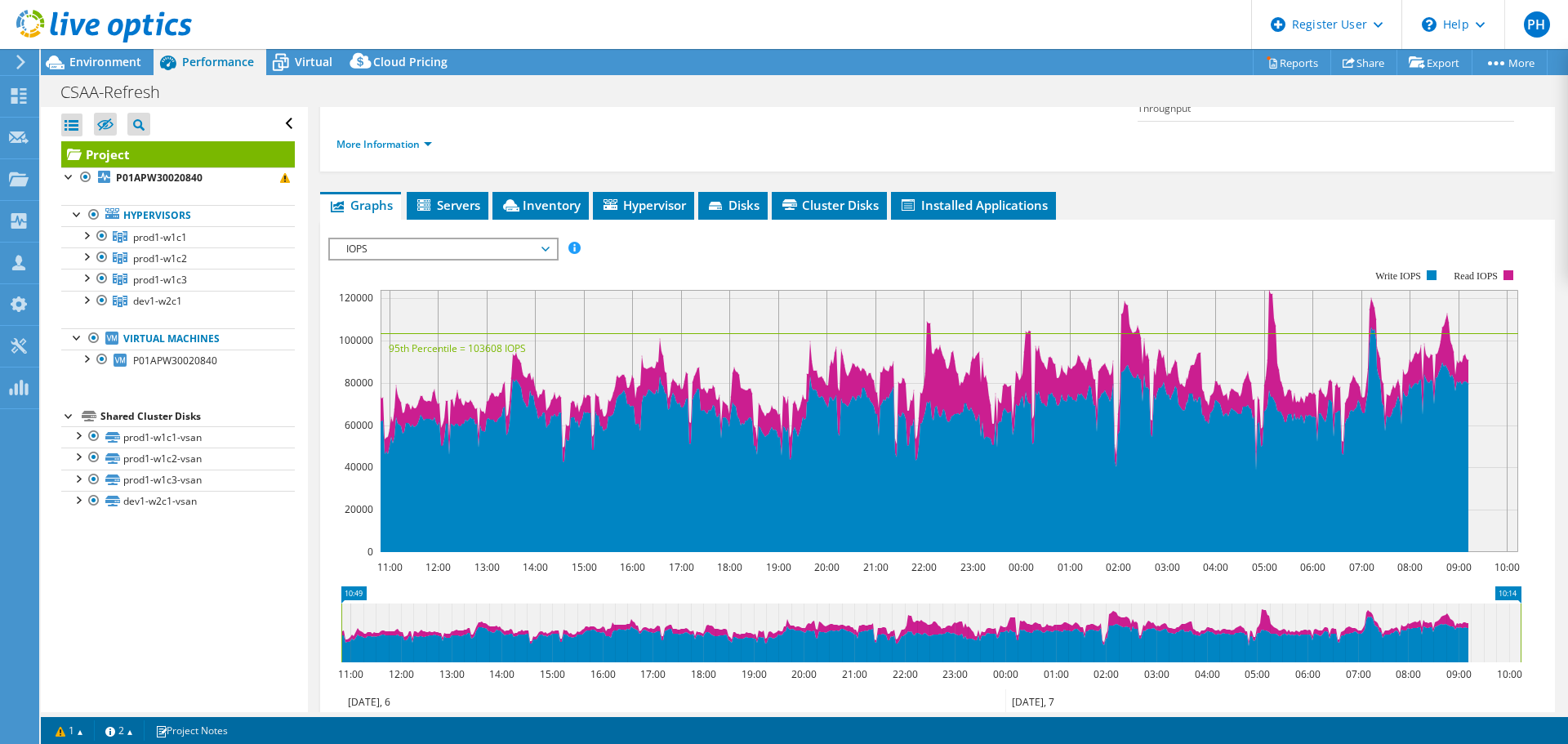
click at [535, 240] on span "IOPS" at bounding box center [443, 250] width 210 height 20
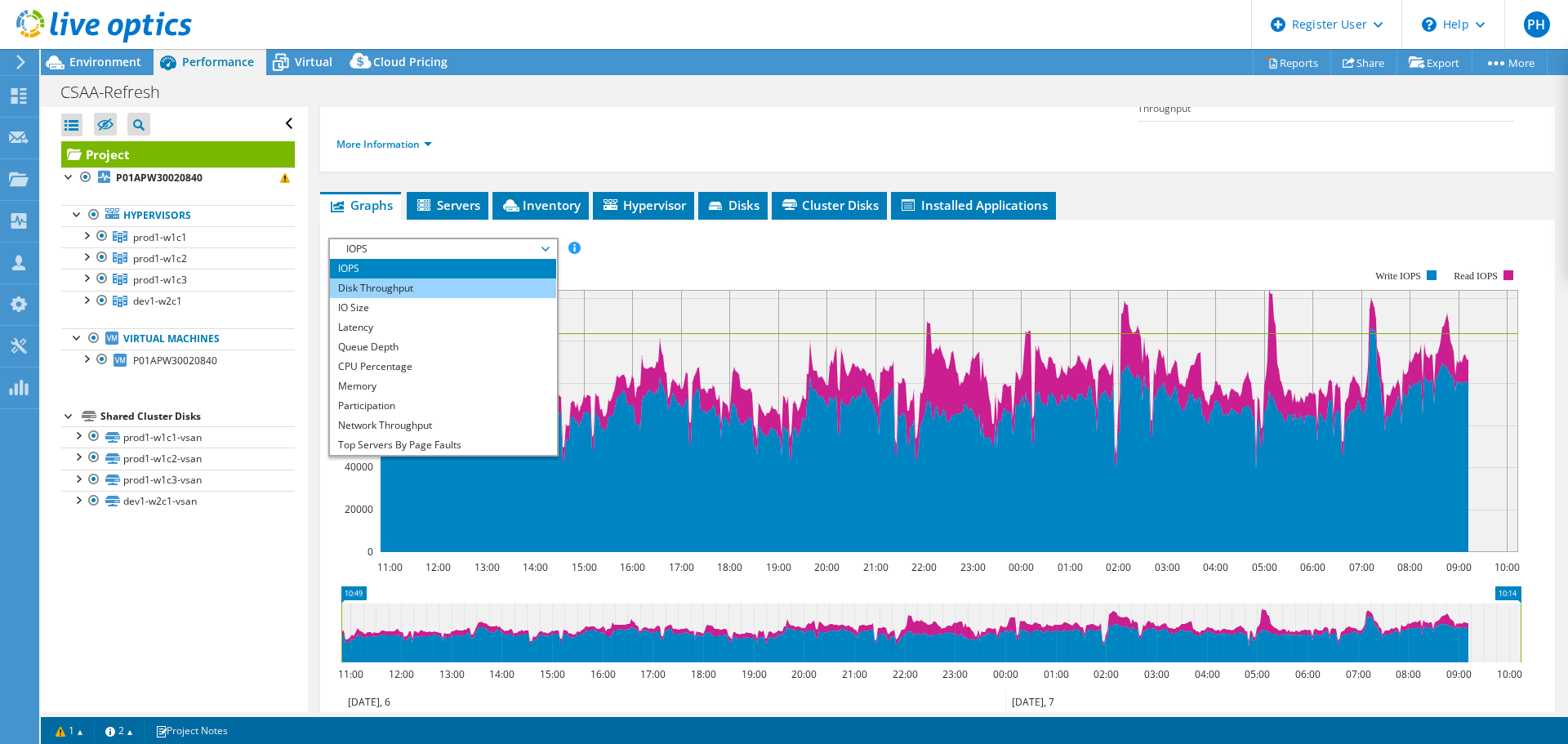
click at [511, 278] on li "Disk Throughput" at bounding box center [443, 288] width 226 height 20
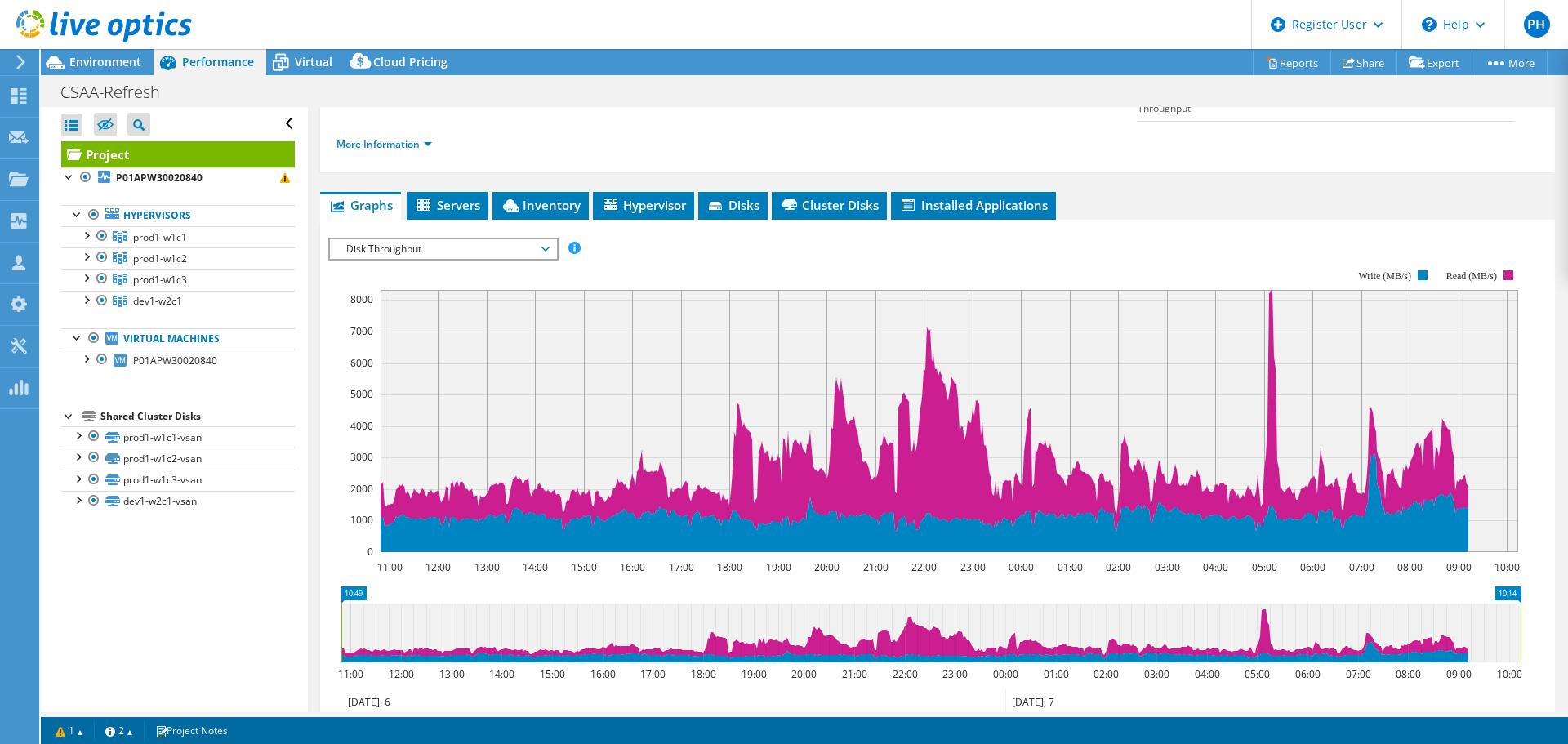
click at [522, 240] on span "Disk Throughput" at bounding box center [443, 250] width 210 height 20
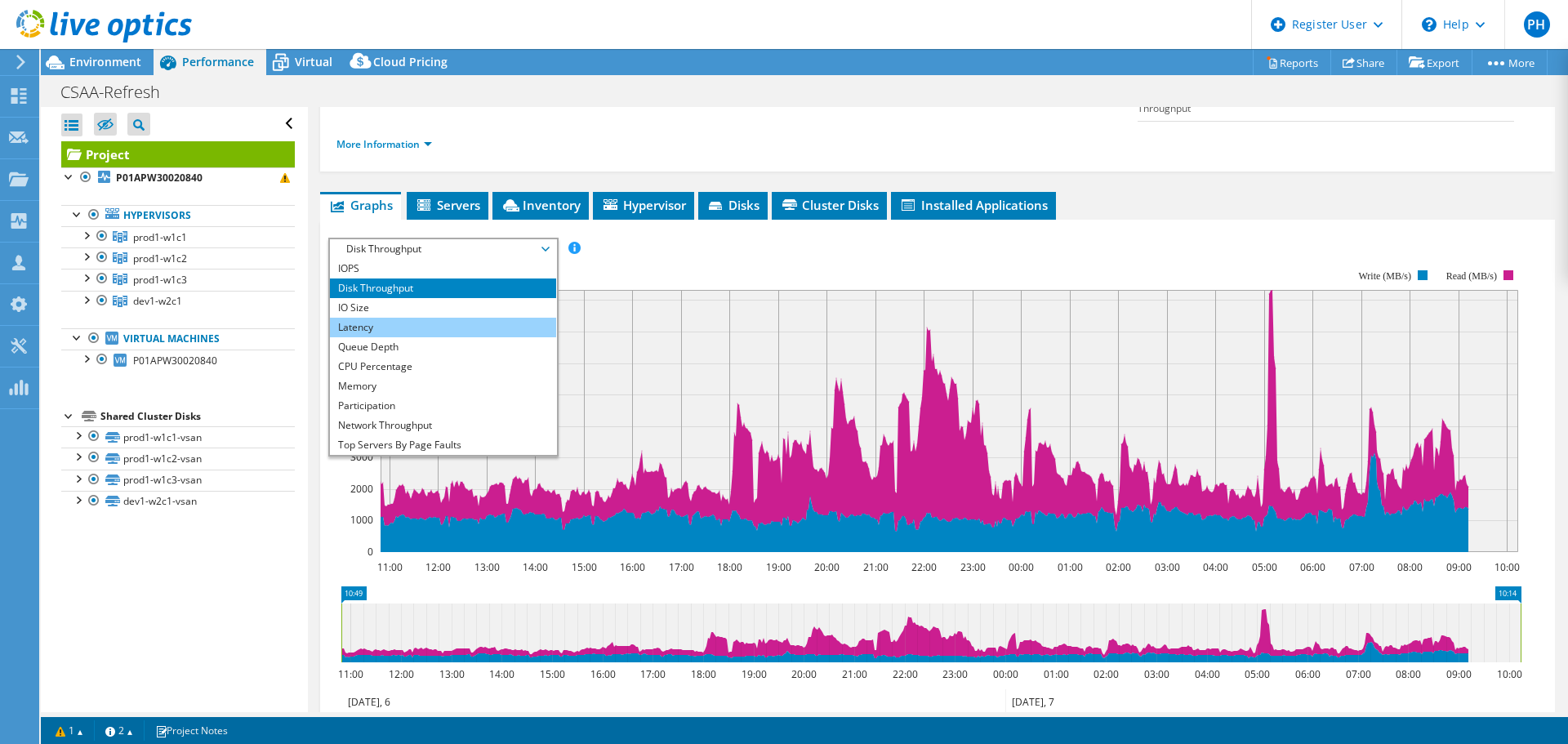
click at [482, 318] on li "Latency" at bounding box center [443, 328] width 226 height 20
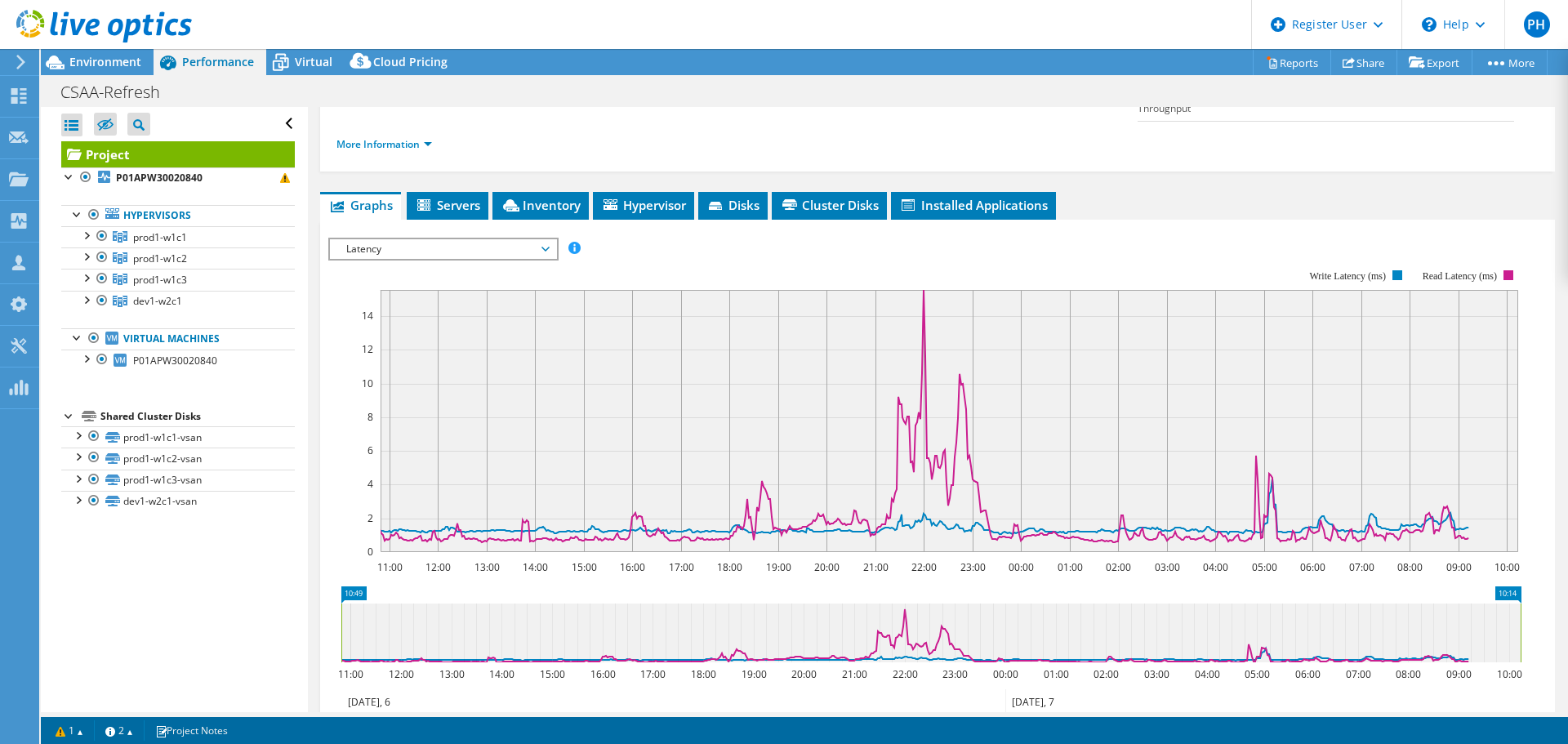
click at [507, 240] on span "Latency" at bounding box center [443, 250] width 210 height 20
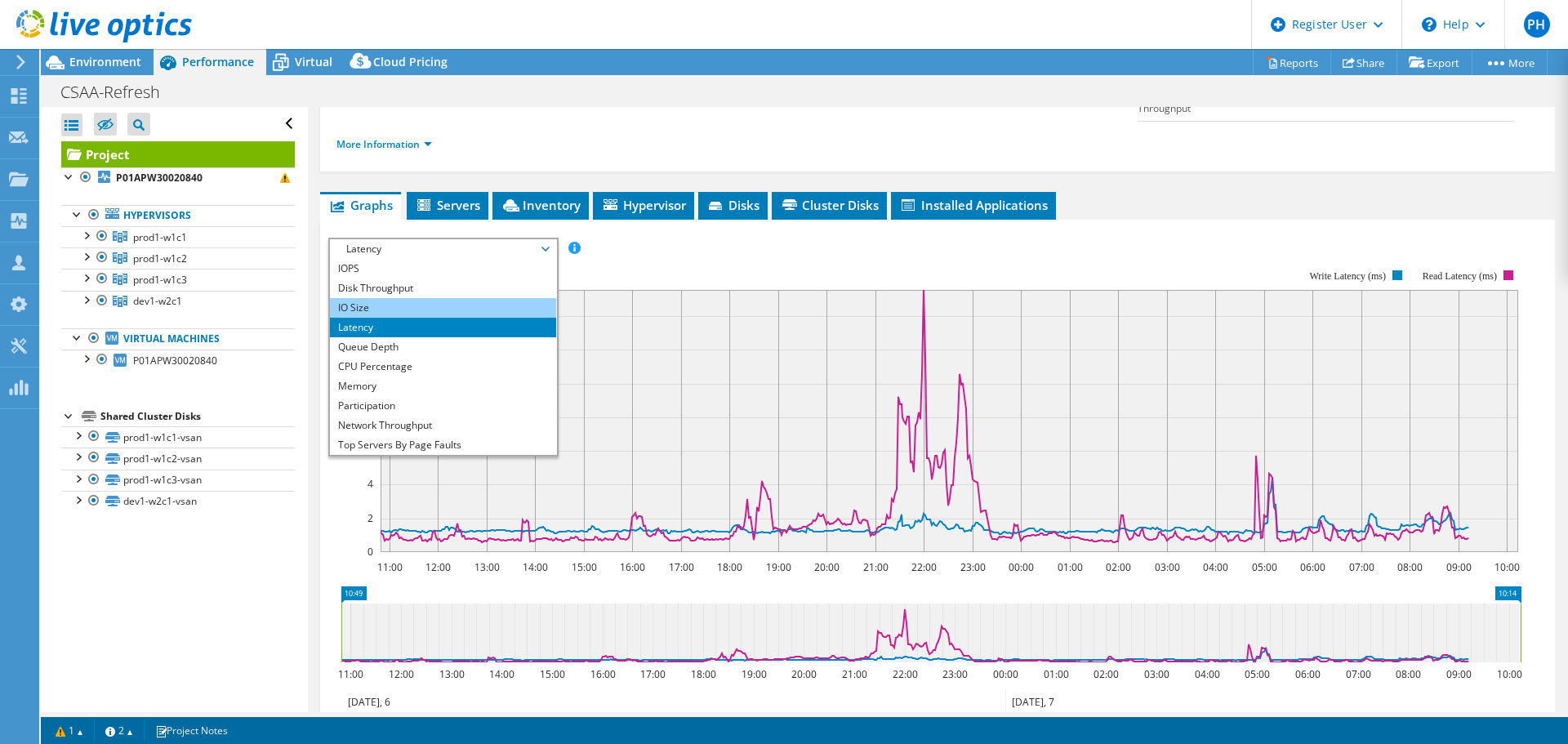
click at [472, 298] on li "IO Size" at bounding box center [443, 308] width 226 height 20
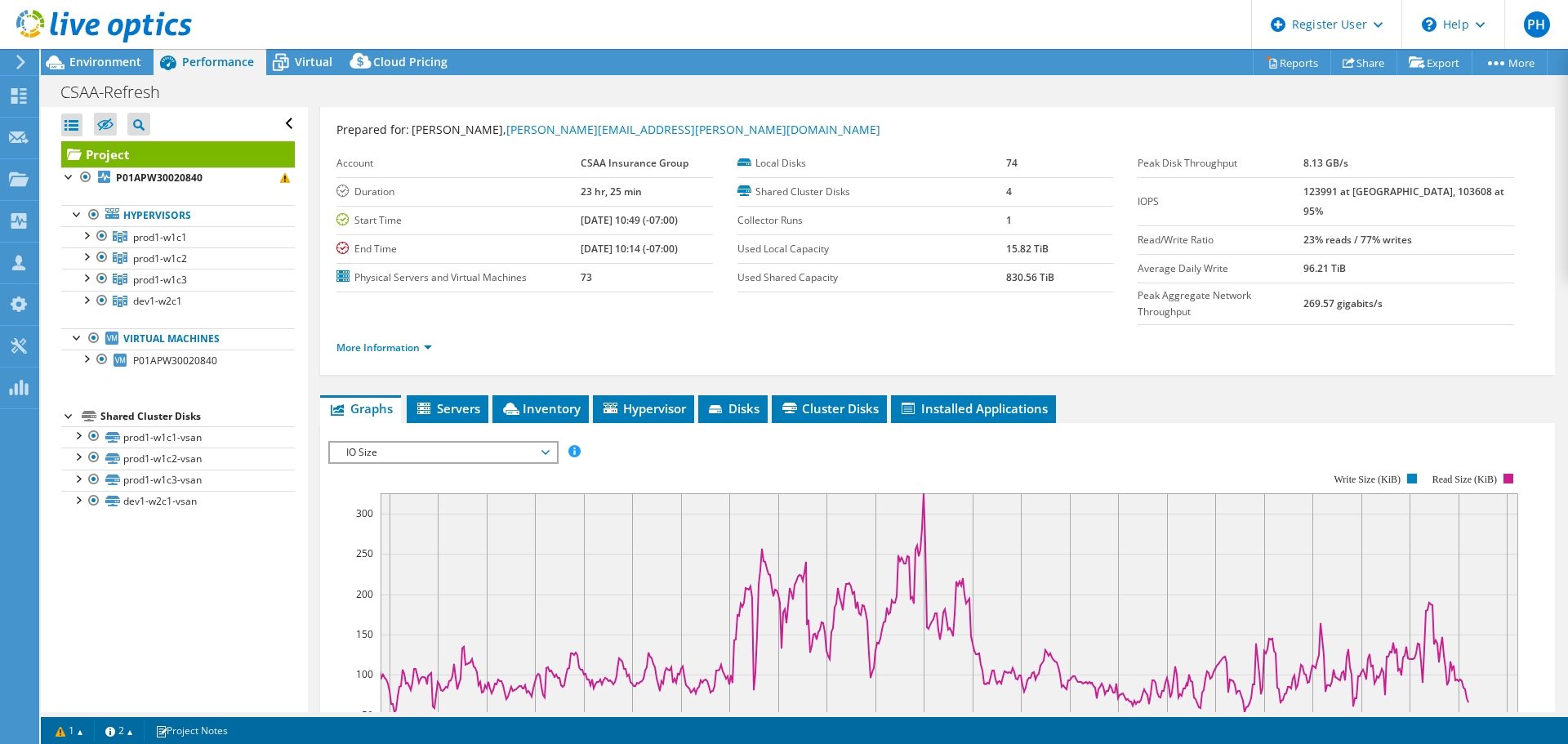
scroll to position [0, 0]
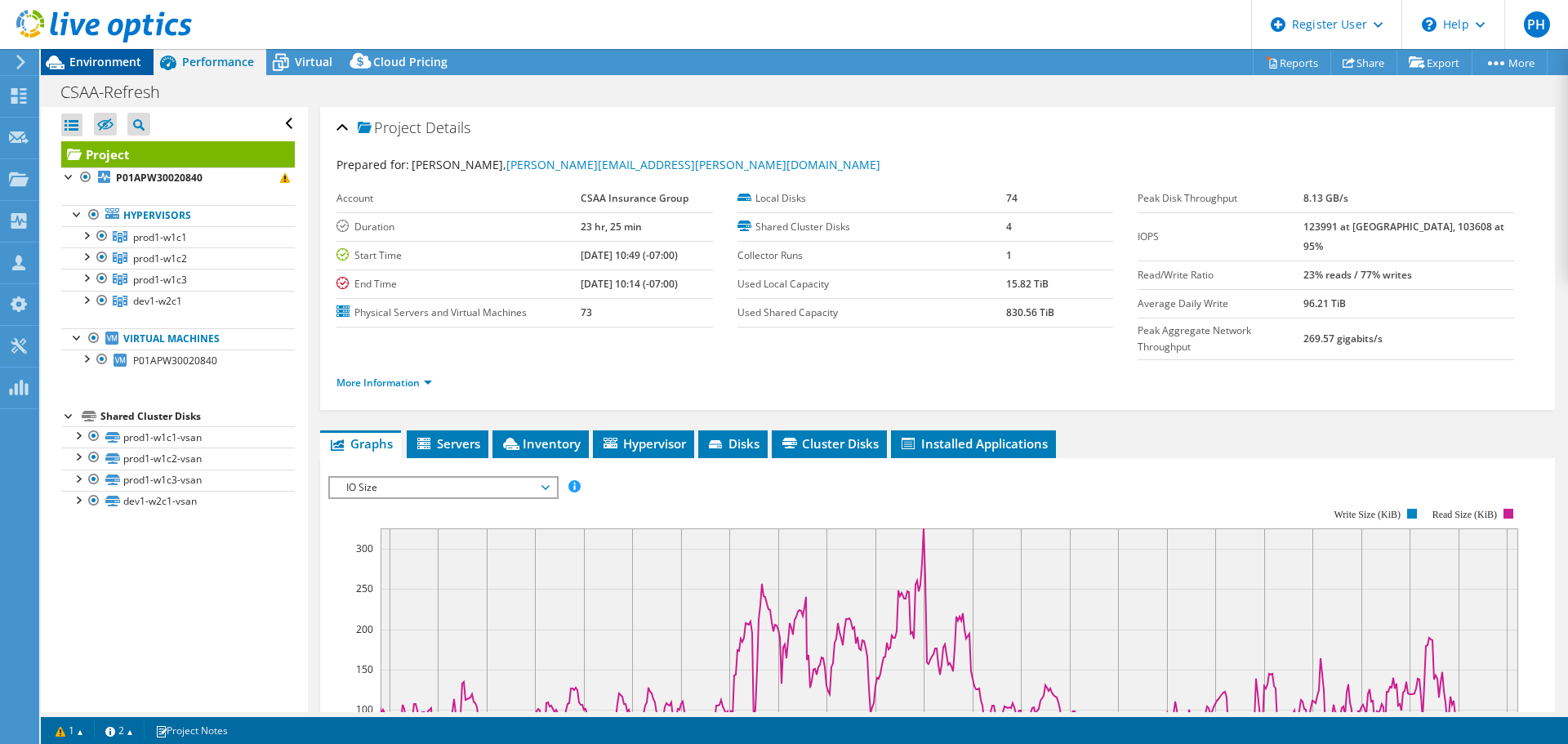
click at [119, 64] on span "Environment" at bounding box center [105, 62] width 72 height 16
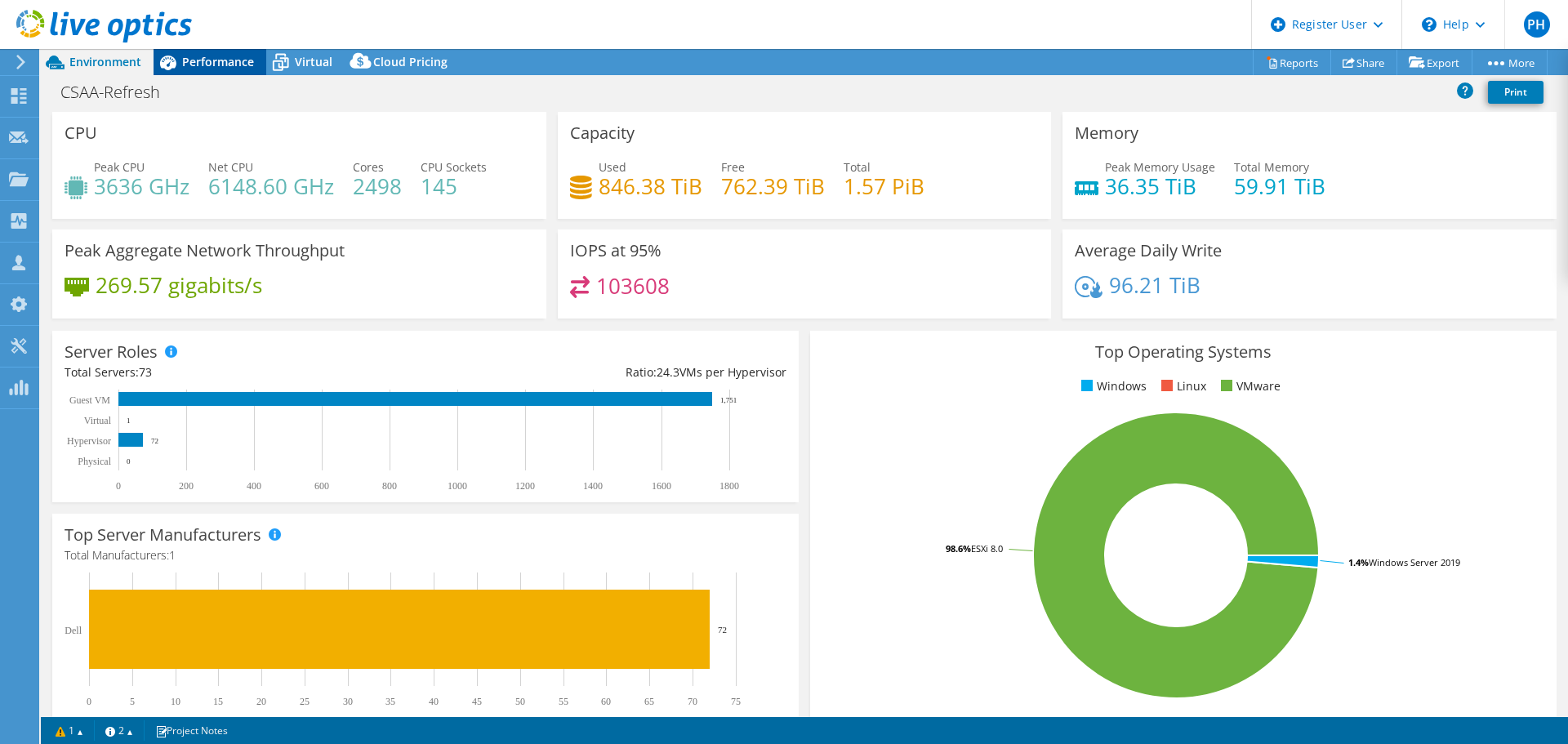
click at [208, 66] on span "Performance" at bounding box center [218, 62] width 72 height 16
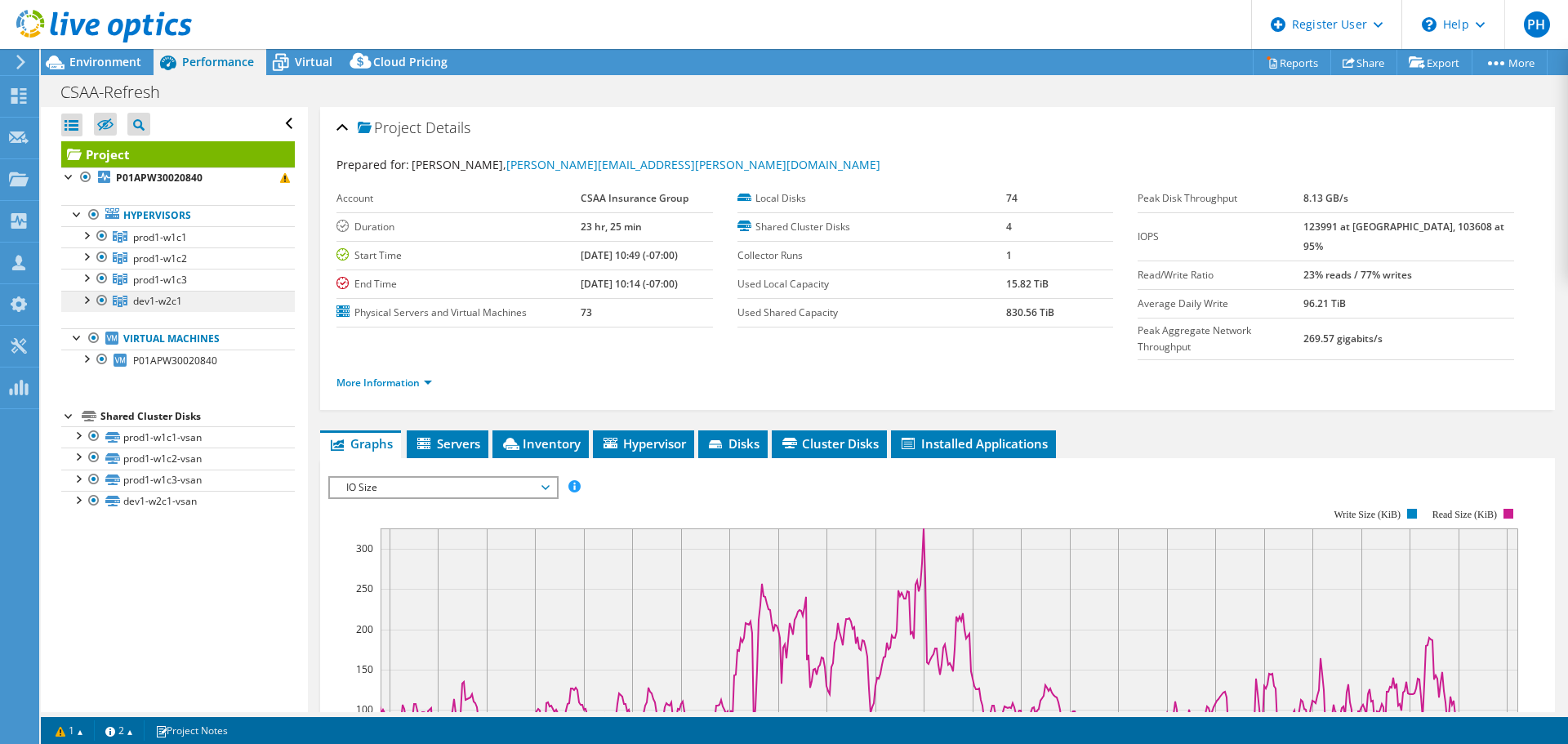
click at [90, 248] on link "dev1-w2c1" at bounding box center [178, 237] width 234 height 22
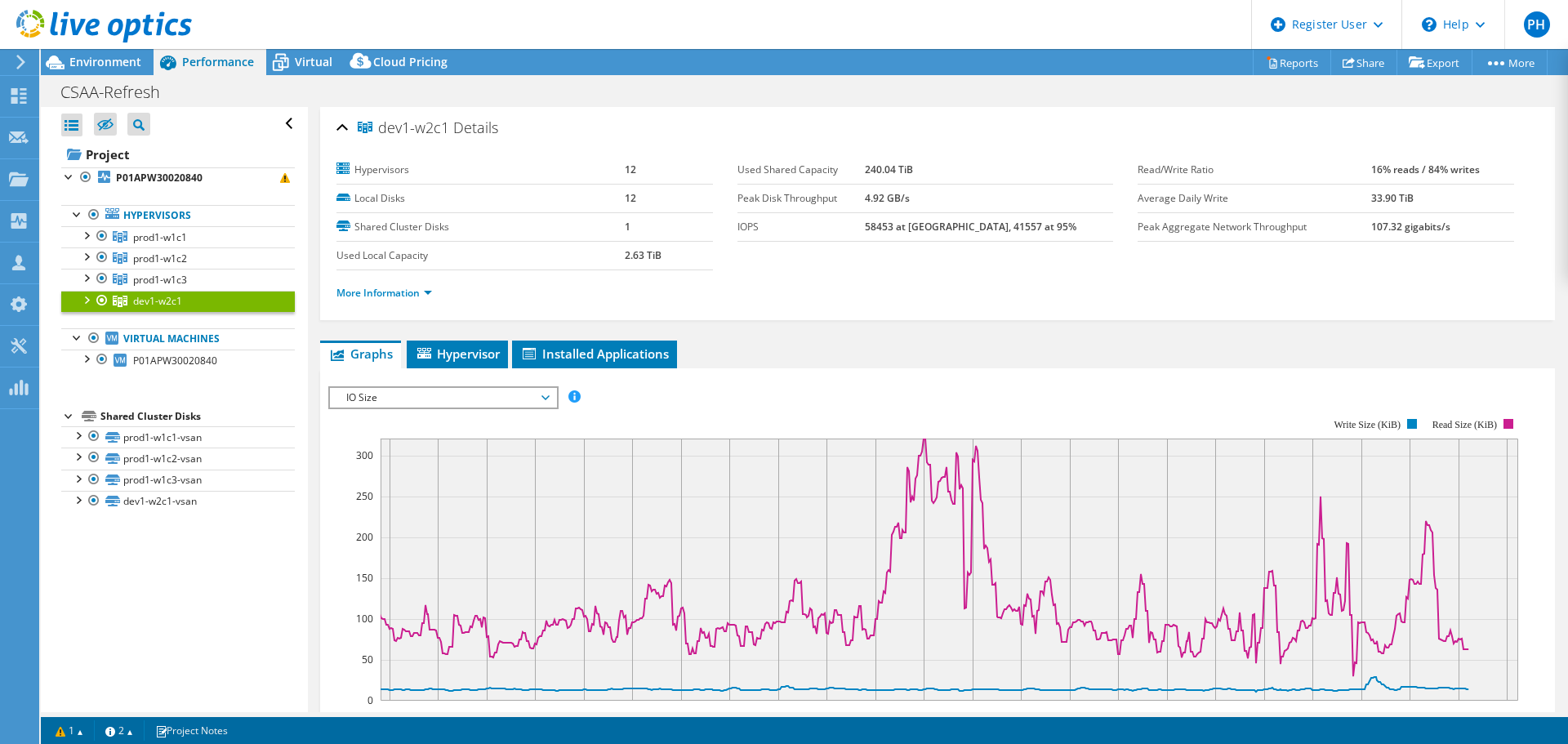
click at [456, 388] on span "IO Size" at bounding box center [443, 398] width 210 height 20
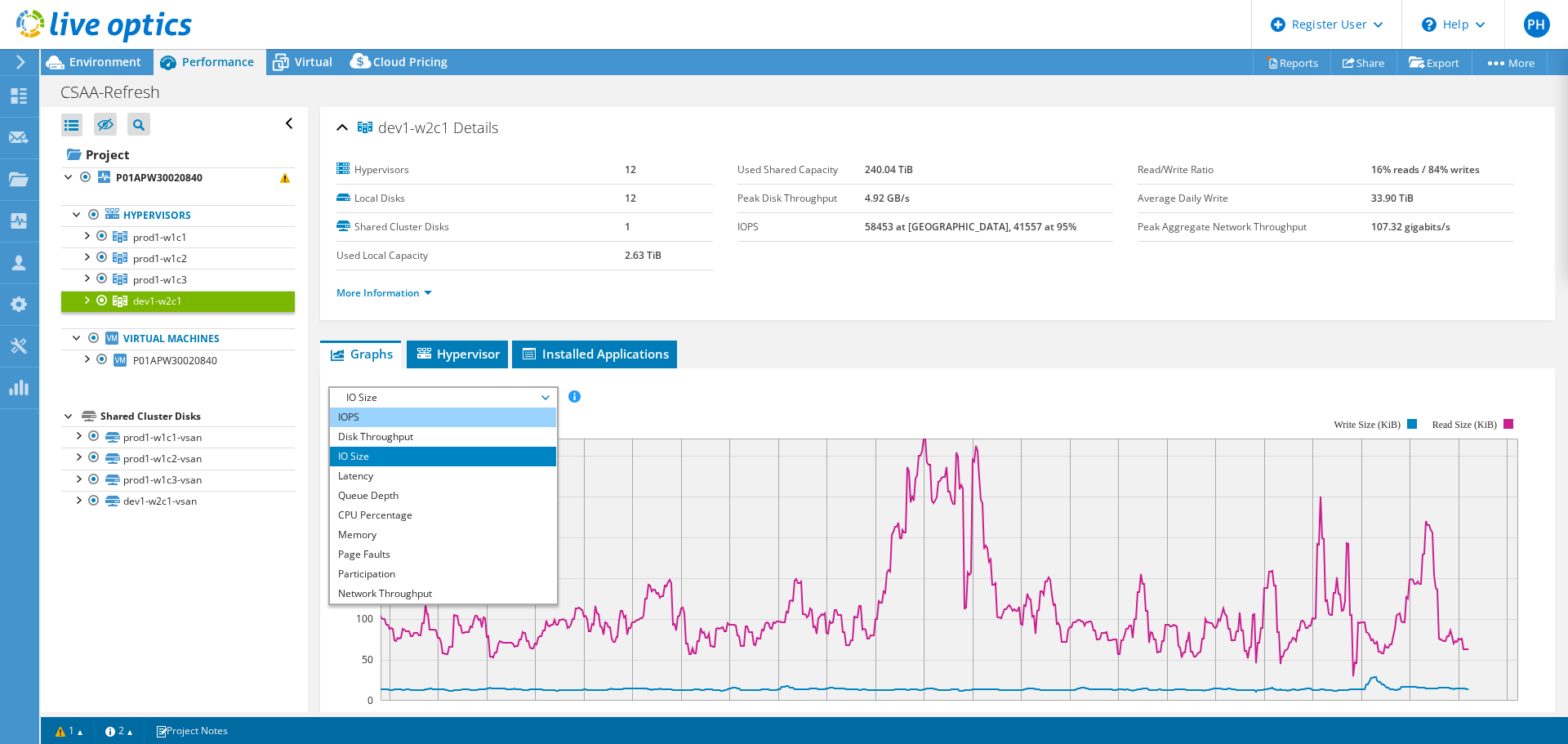
click at [463, 412] on li "IOPS" at bounding box center [443, 417] width 226 height 20
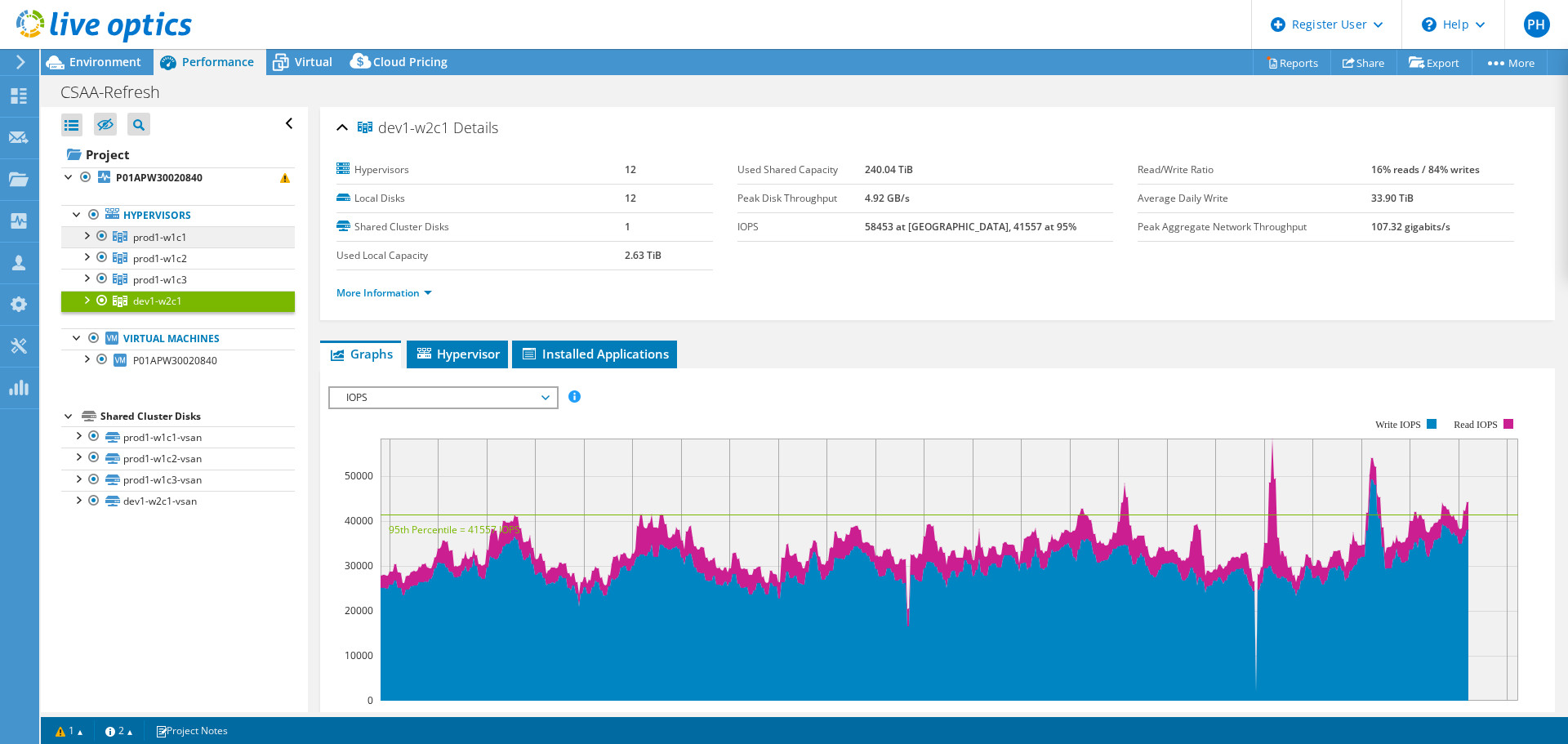
click at [156, 239] on span "prod1-w1c1" at bounding box center [160, 238] width 54 height 14
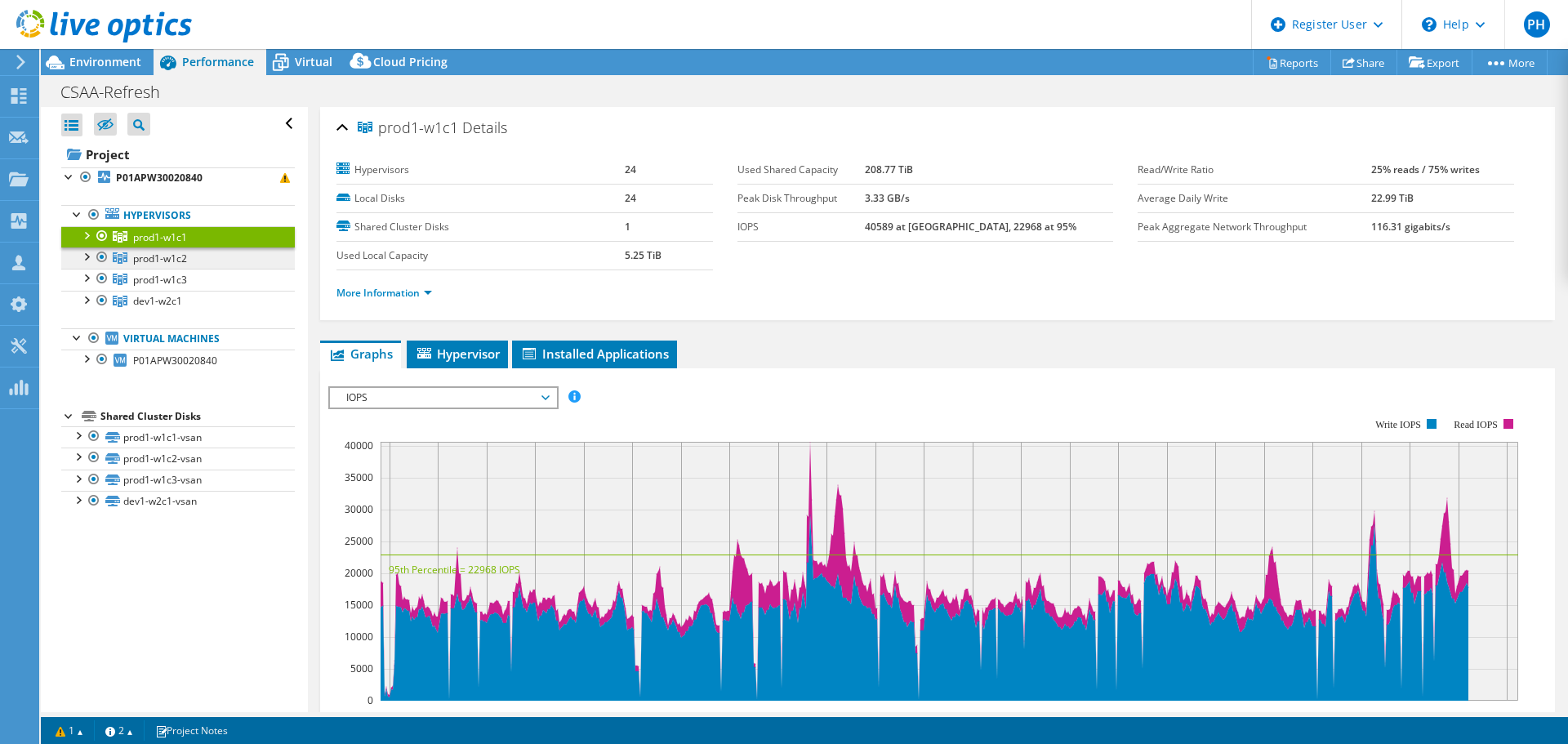
click at [169, 245] on span "prod1-w1c2" at bounding box center [160, 238] width 54 height 14
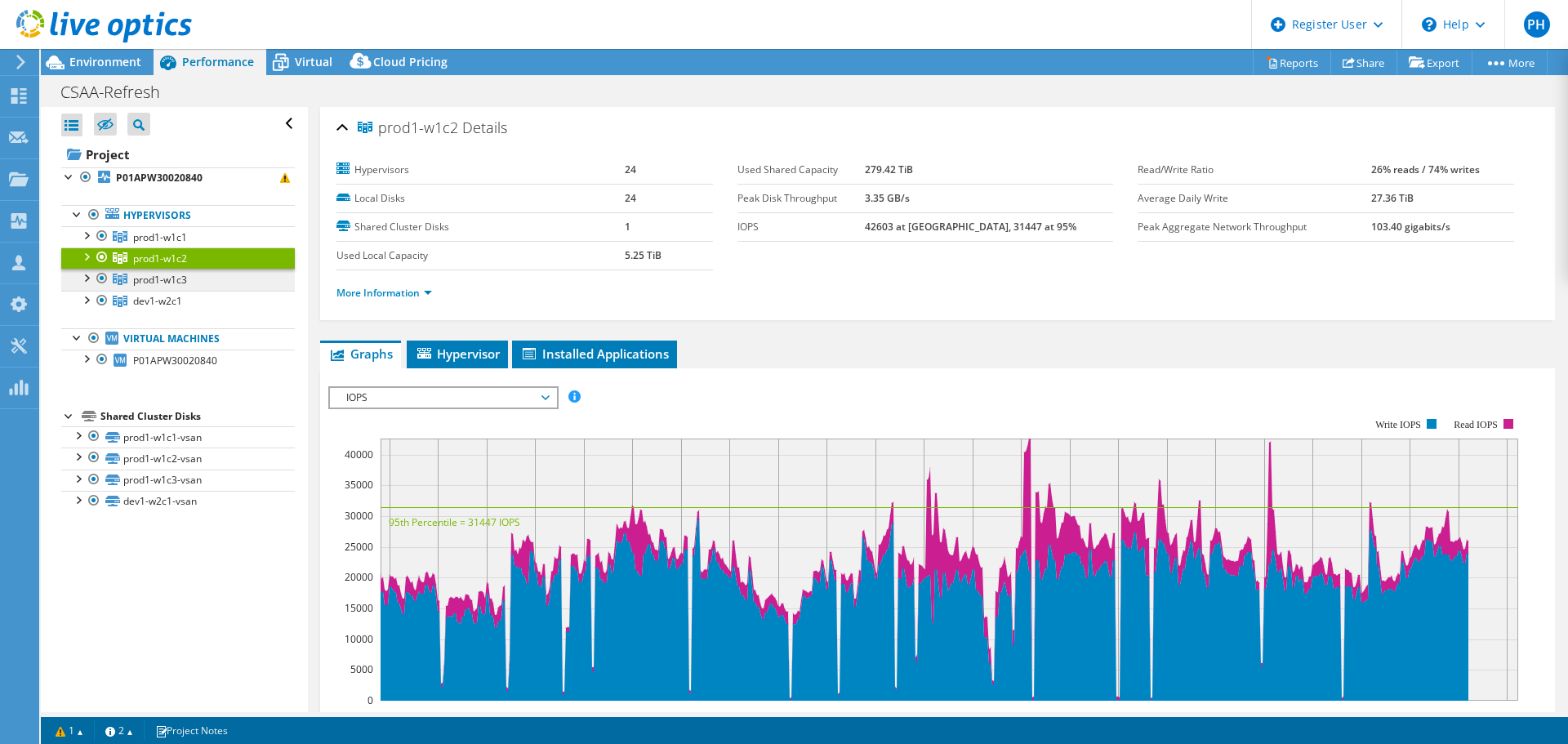
click at [177, 245] on span "prod1-w1c3" at bounding box center [160, 238] width 54 height 14
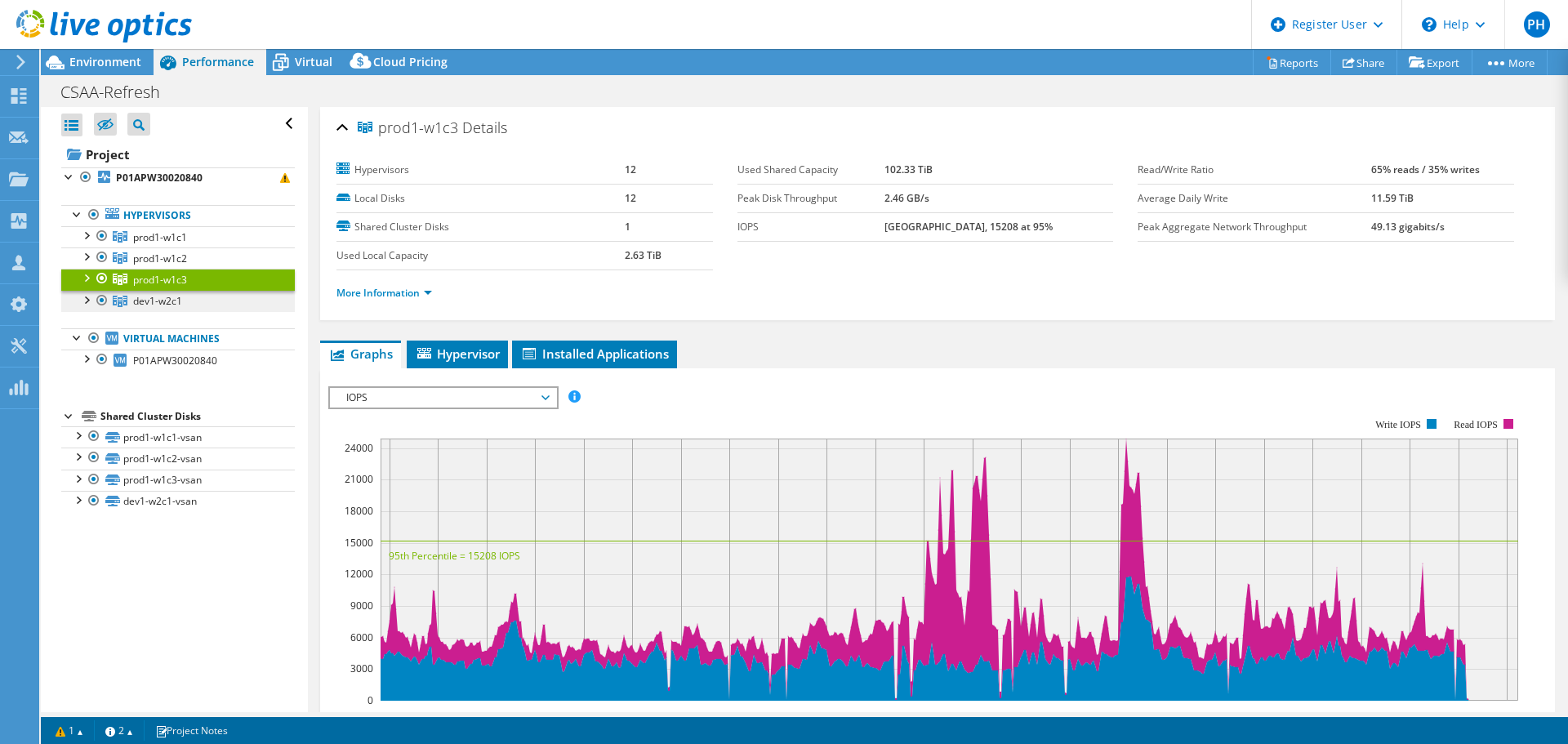
click at [175, 245] on span "dev1-w2c1" at bounding box center [160, 238] width 54 height 14
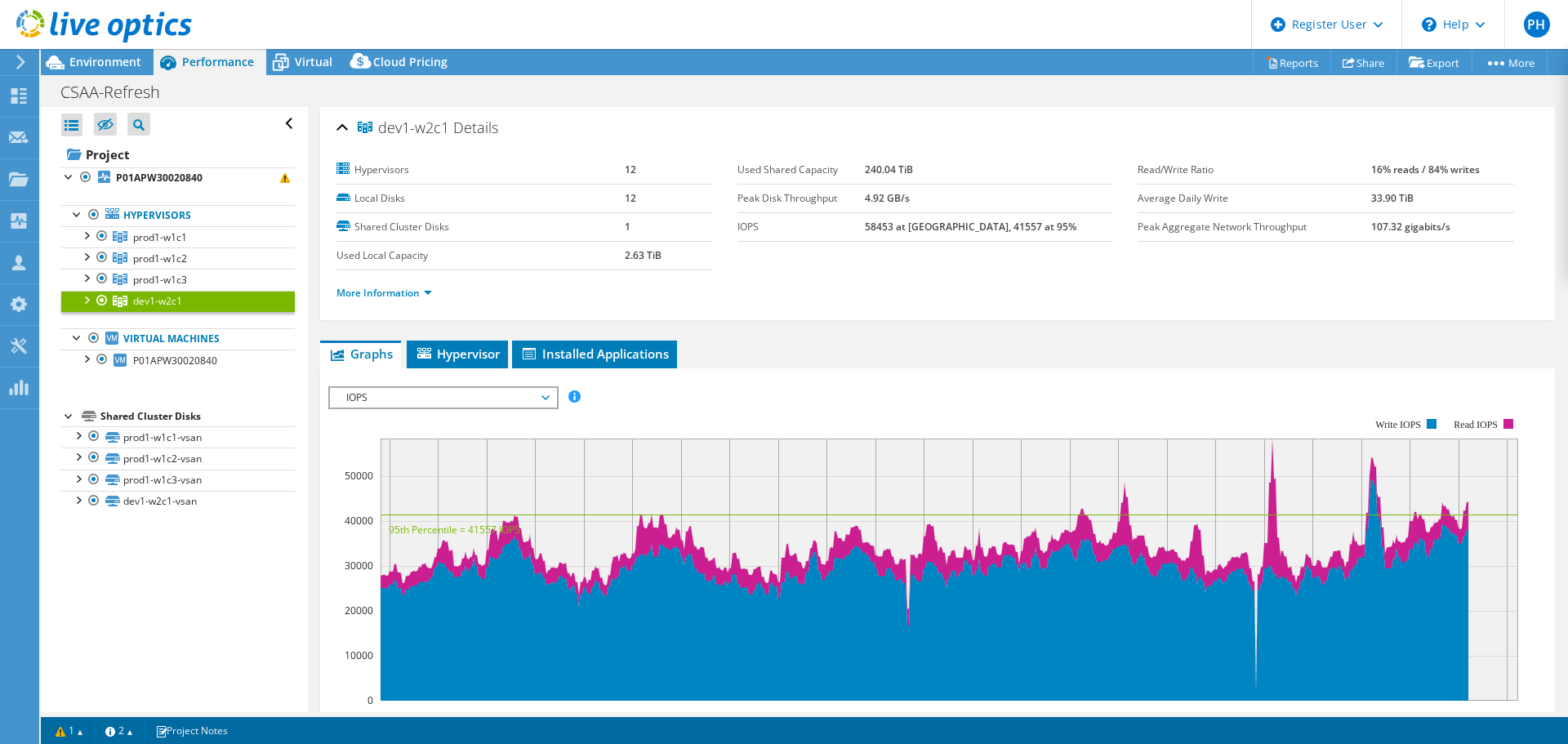
click at [118, 54] on div at bounding box center [96, 27] width 192 height 54
click at [118, 64] on span "Environment" at bounding box center [105, 62] width 72 height 16
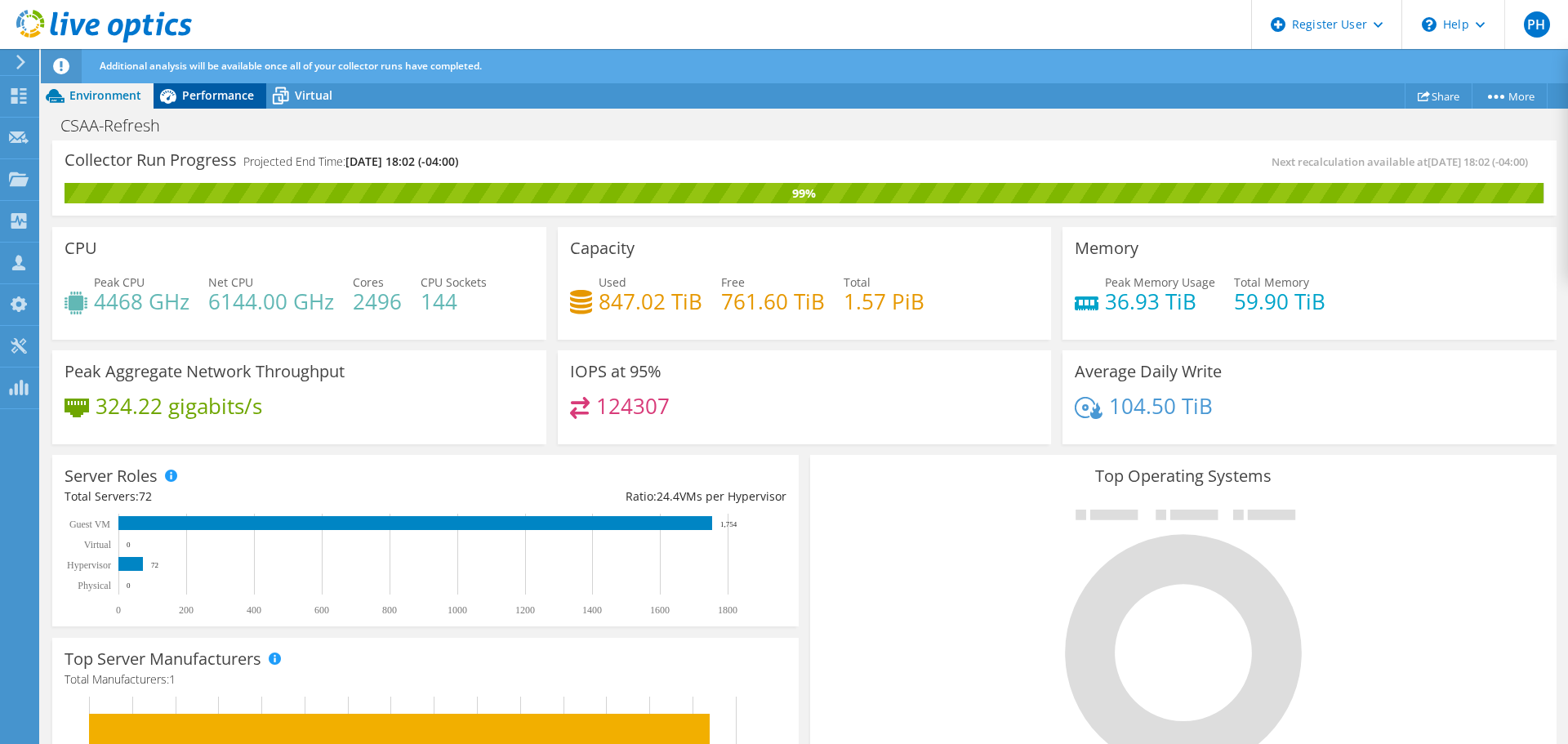
click at [186, 86] on div "Performance" at bounding box center [210, 96] width 112 height 26
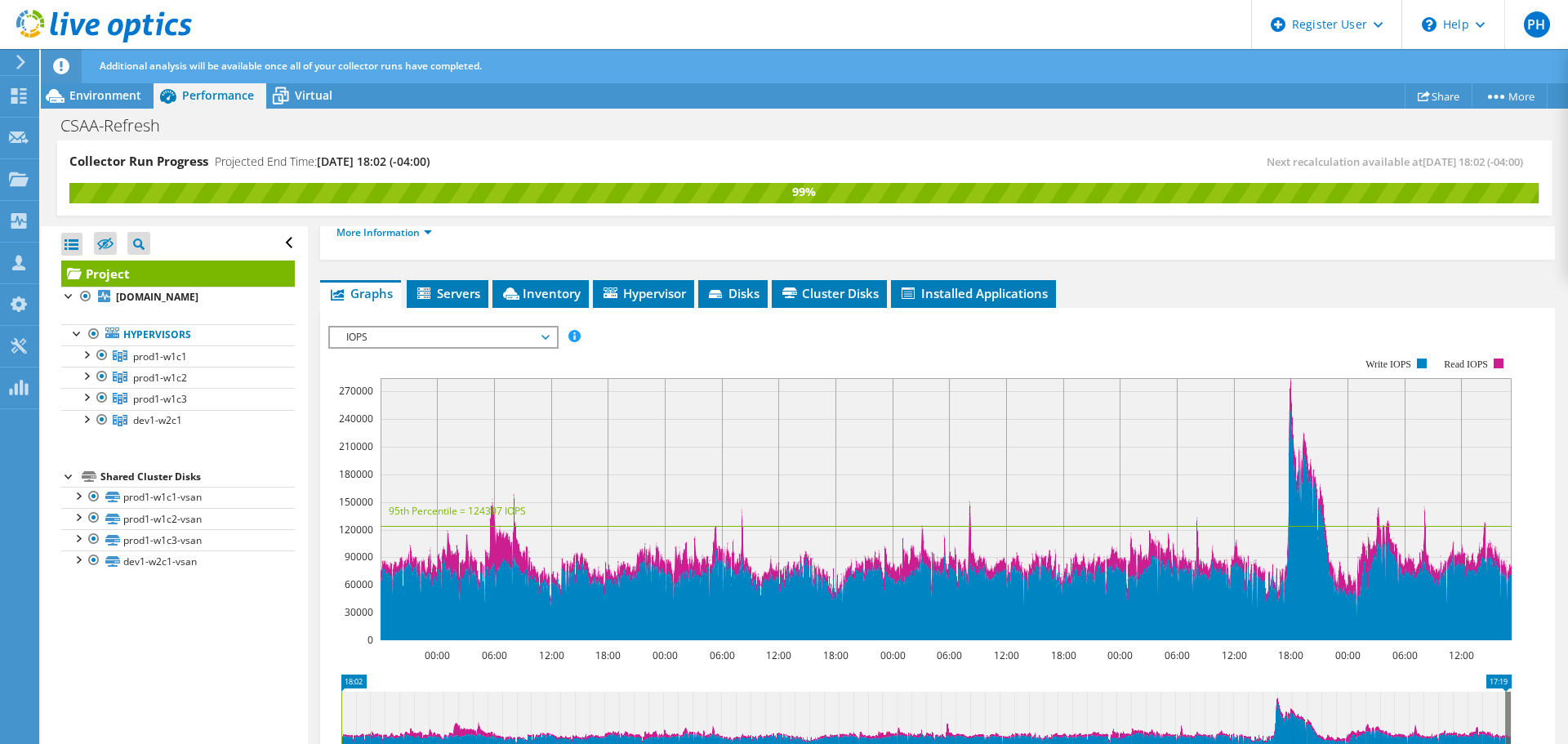
scroll to position [245, 0]
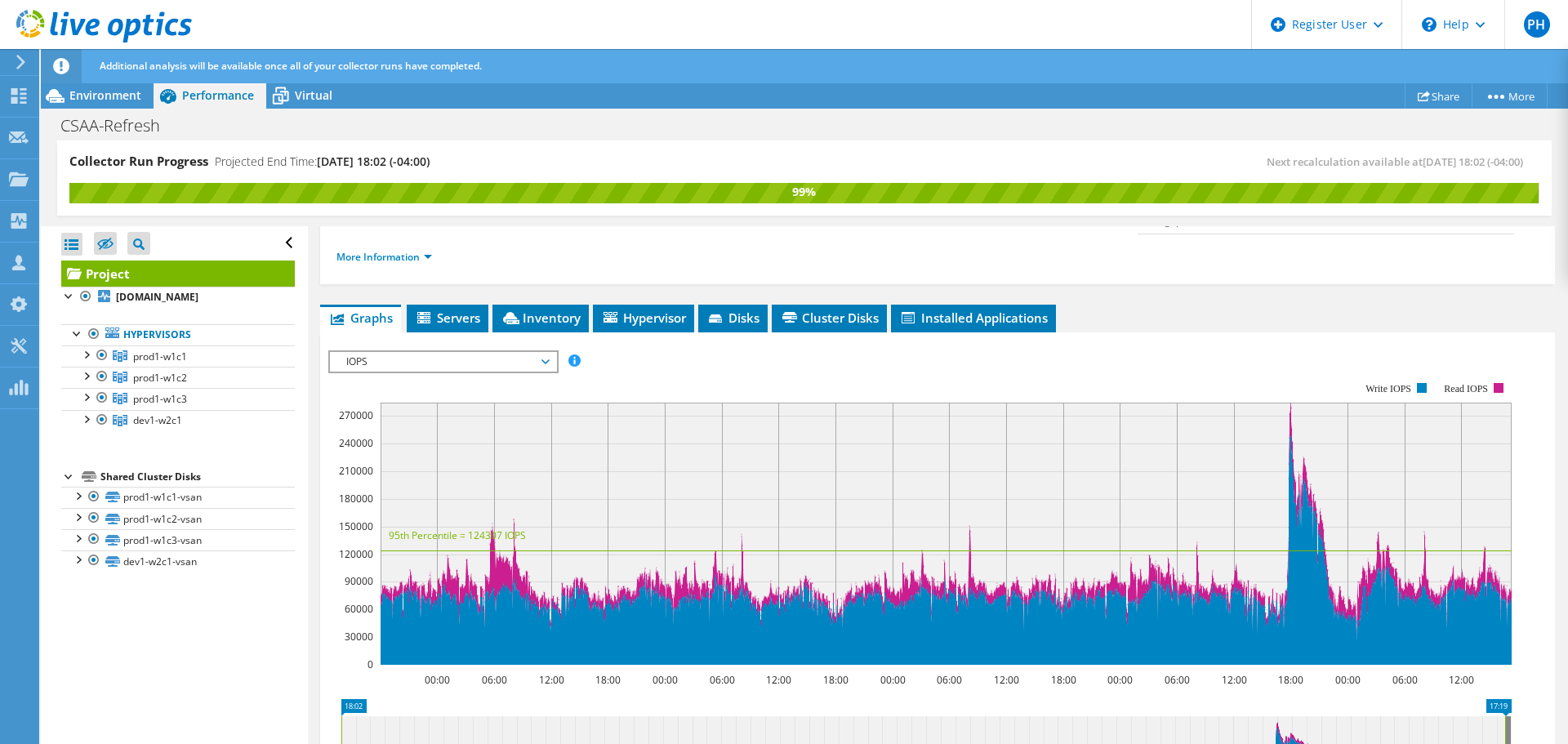
click at [472, 352] on span "IOPS" at bounding box center [443, 362] width 210 height 20
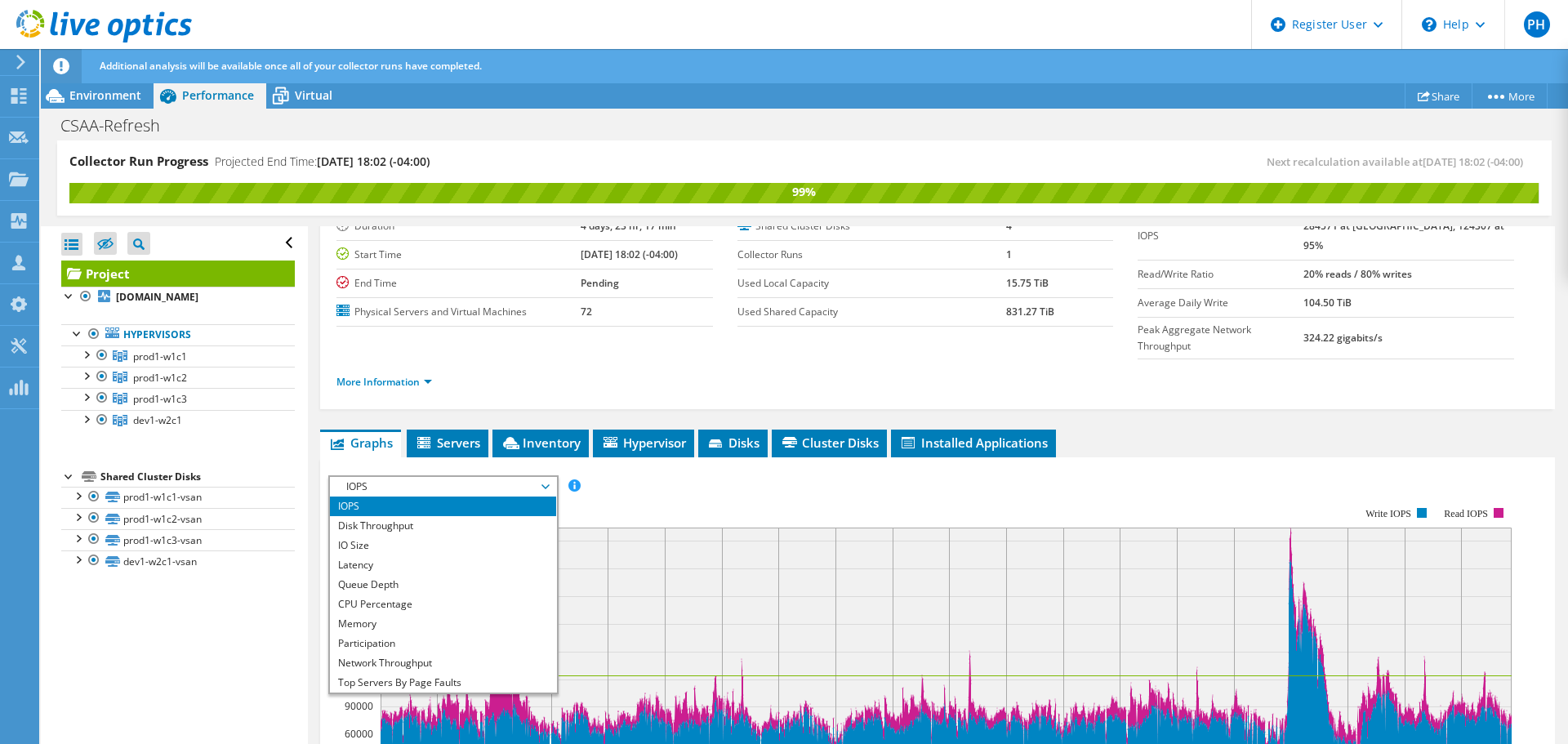
scroll to position [0, 0]
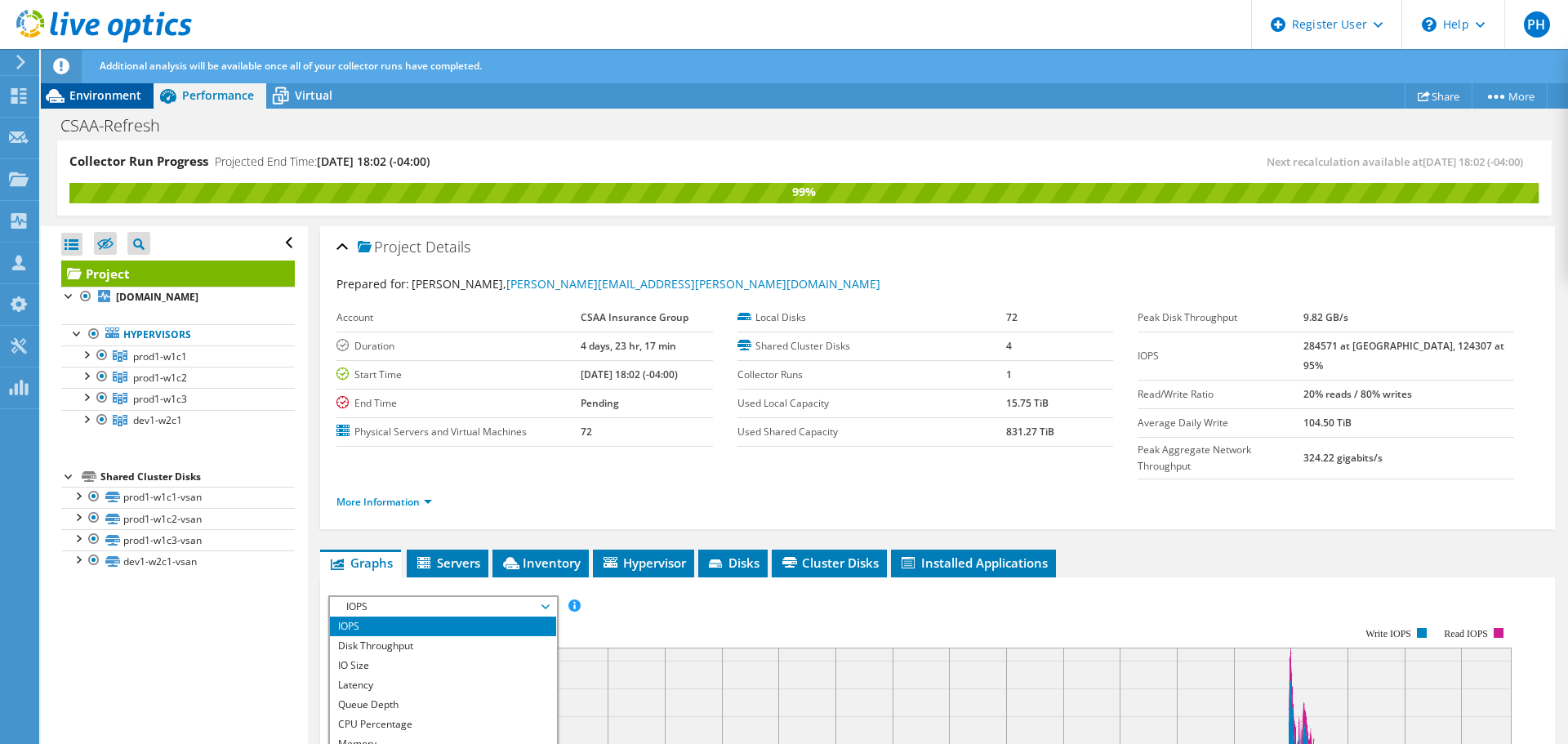
click at [110, 103] on span "Environment" at bounding box center [105, 96] width 72 height 16
